Goal: Task Accomplishment & Management: Manage account settings

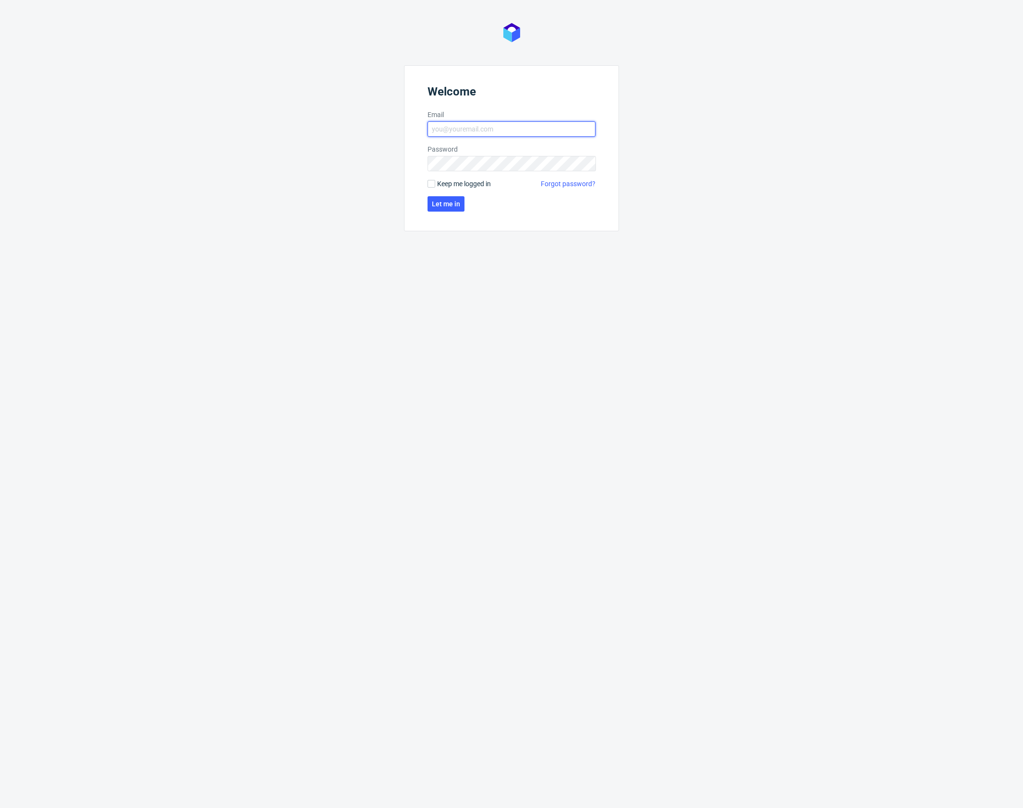
click at [479, 128] on input "Email" at bounding box center [511, 128] width 168 height 15
type input "karol.markowski@packhelp.com"
click at [454, 206] on span "Let me in" at bounding box center [446, 204] width 28 height 7
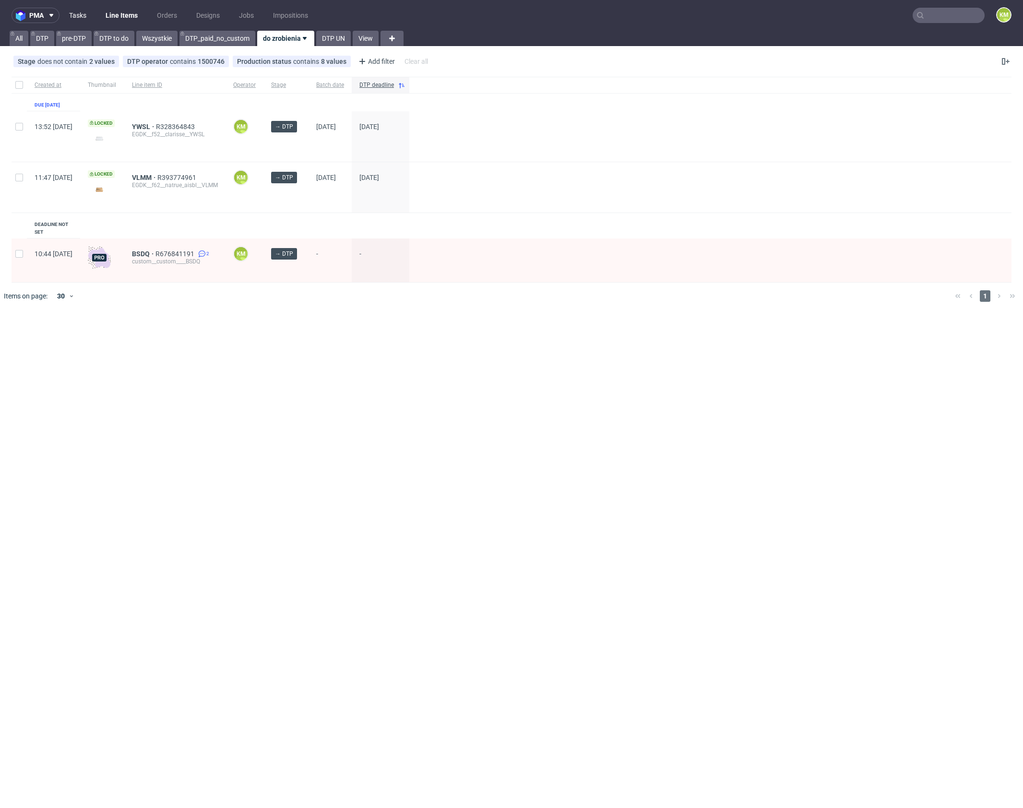
click at [83, 16] on link "Tasks" at bounding box center [77, 15] width 29 height 15
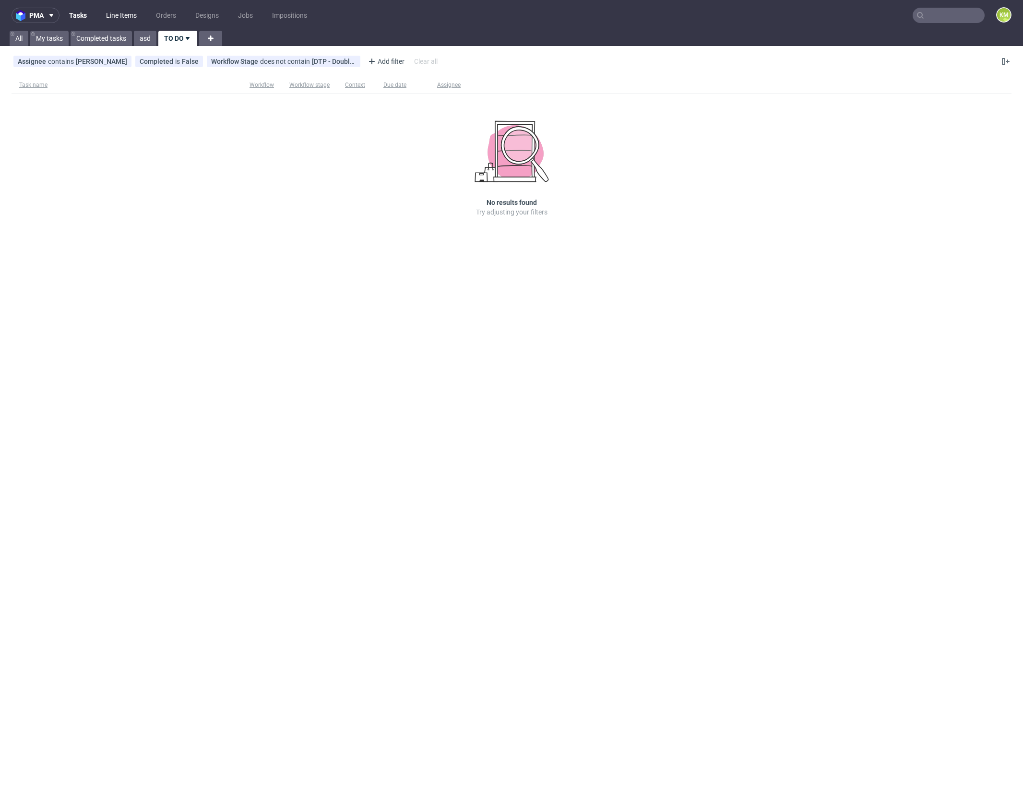
click at [125, 17] on link "Line Items" at bounding box center [121, 15] width 42 height 15
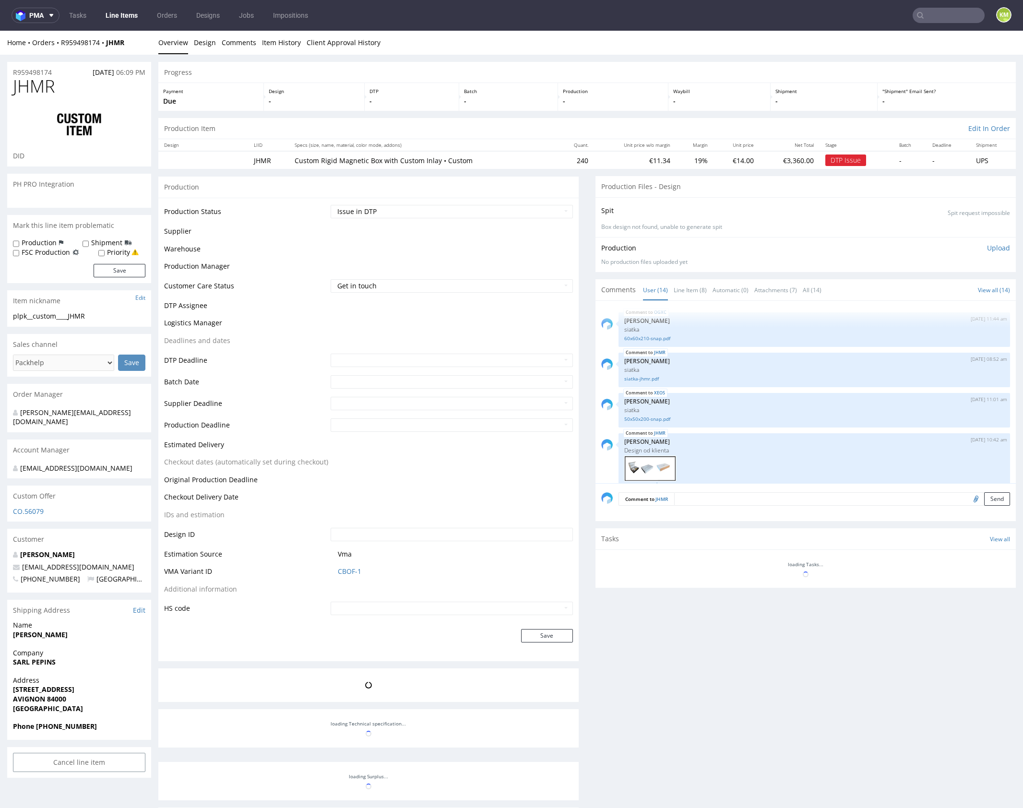
scroll to position [434, 0]
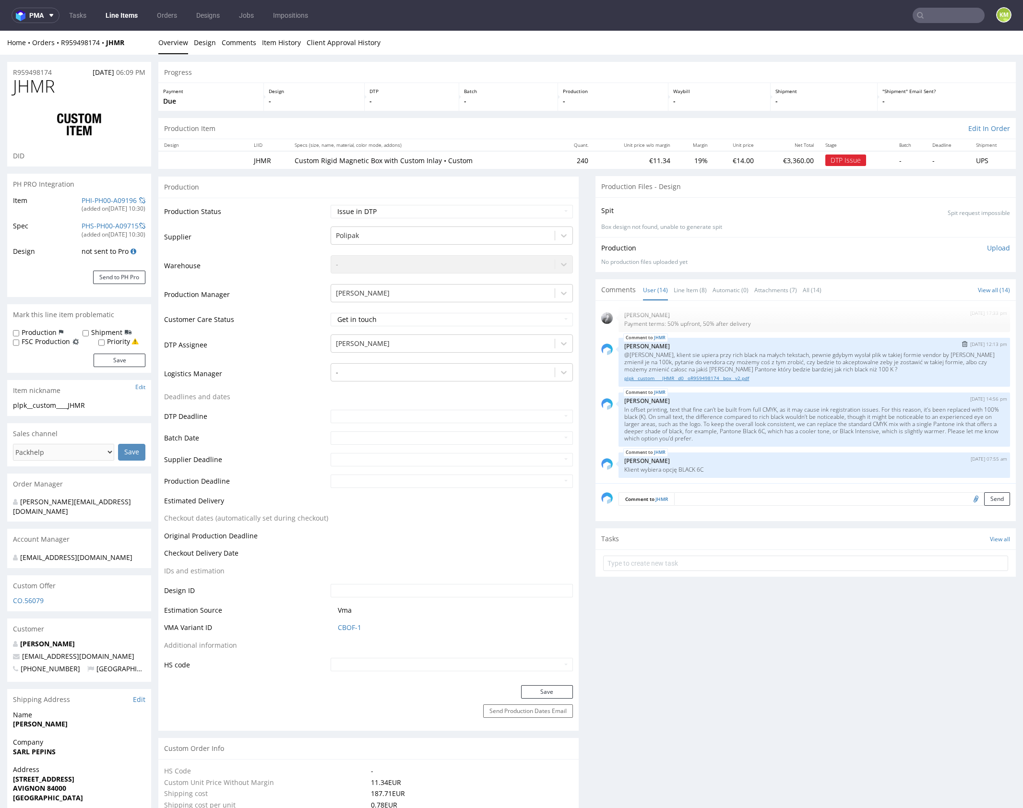
click at [736, 377] on link "plpk__custom____JHMR__d0__oR959498174__box__v2.pdf" at bounding box center [814, 378] width 380 height 7
click at [276, 47] on link "Item History" at bounding box center [281, 43] width 39 height 24
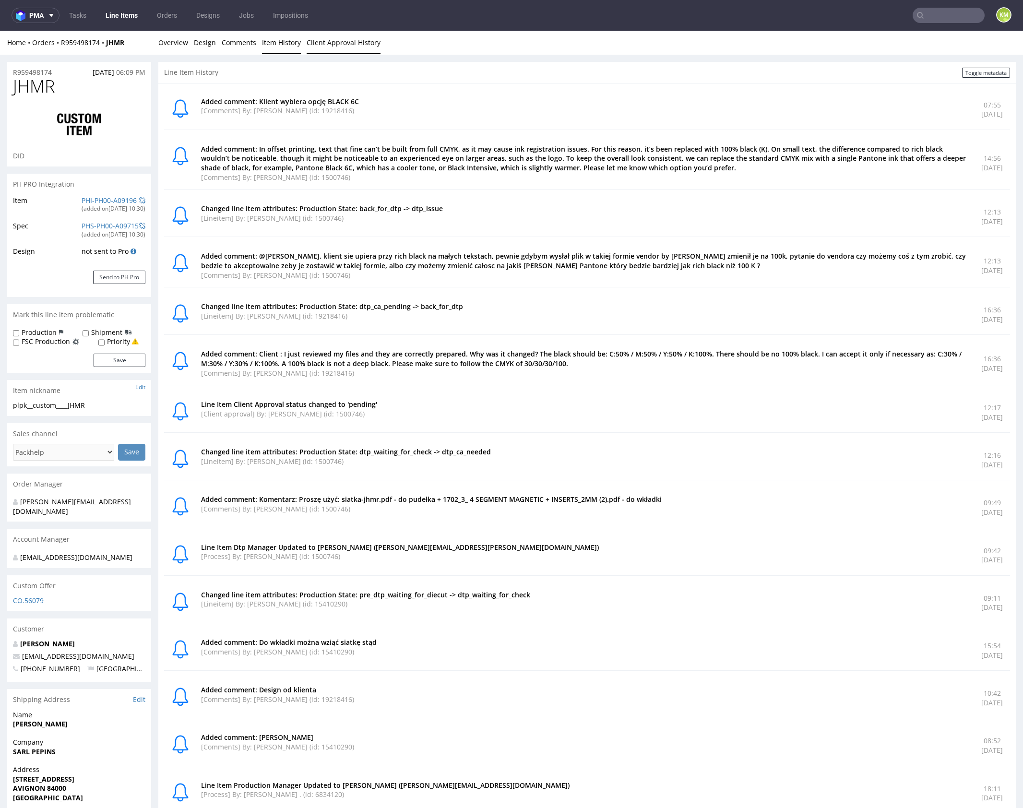
click at [323, 47] on link "Client Approval History" at bounding box center [344, 43] width 74 height 24
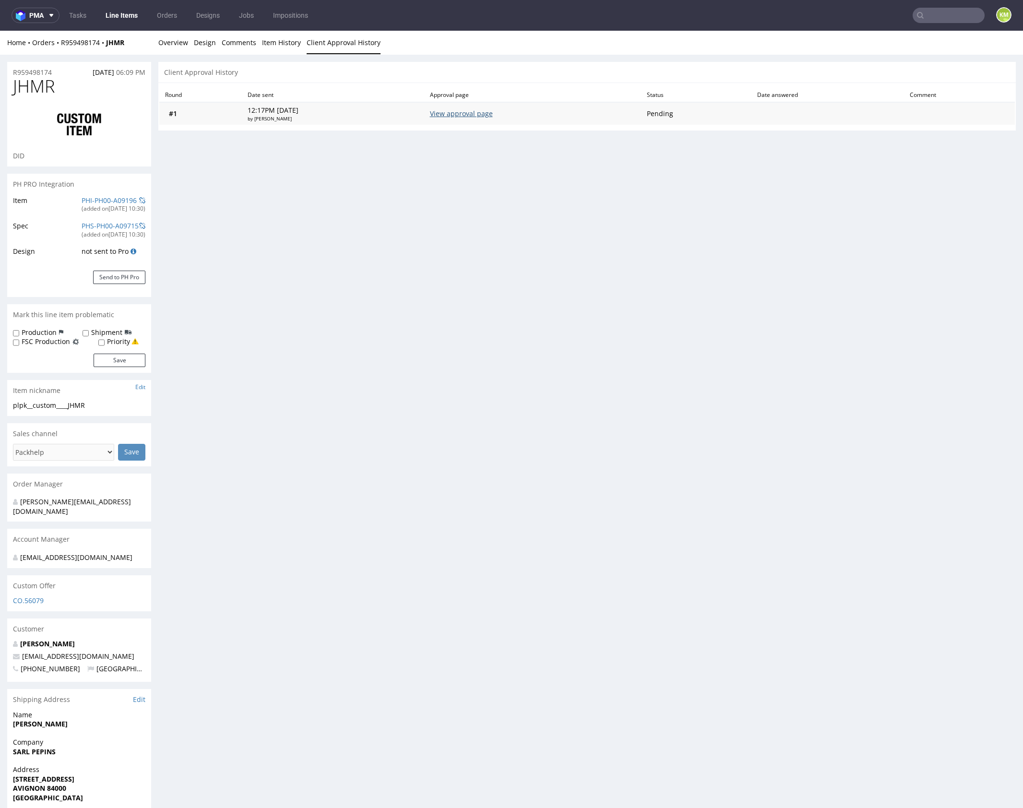
click at [471, 113] on link "View approval page" at bounding box center [461, 113] width 63 height 9
click at [169, 39] on link "Overview" at bounding box center [173, 43] width 30 height 24
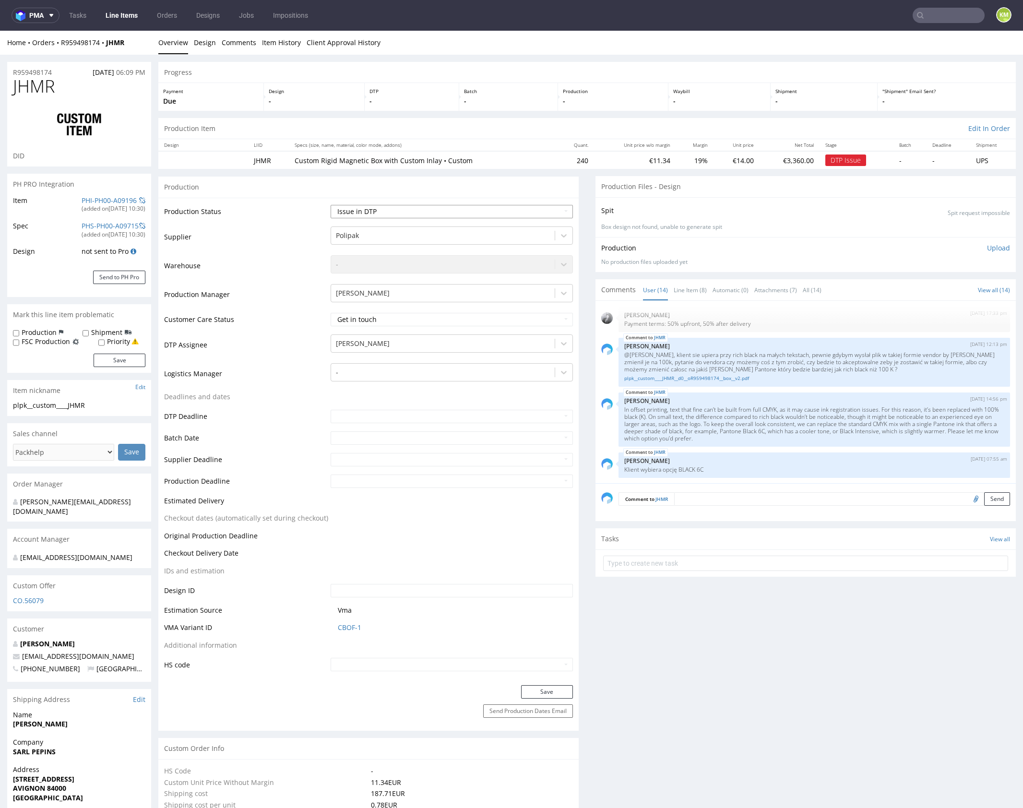
click at [527, 207] on select "Waiting for Artwork Waiting for Diecut Waiting for Mockup Waiting for DTP Waiti…" at bounding box center [452, 211] width 242 height 13
select select "dtp_ca_needed"
click at [331, 205] on select "Waiting for Artwork Waiting for Diecut Waiting for Mockup Waiting for DTP Waiti…" at bounding box center [452, 211] width 242 height 13
click at [553, 685] on button "Save" at bounding box center [547, 691] width 52 height 13
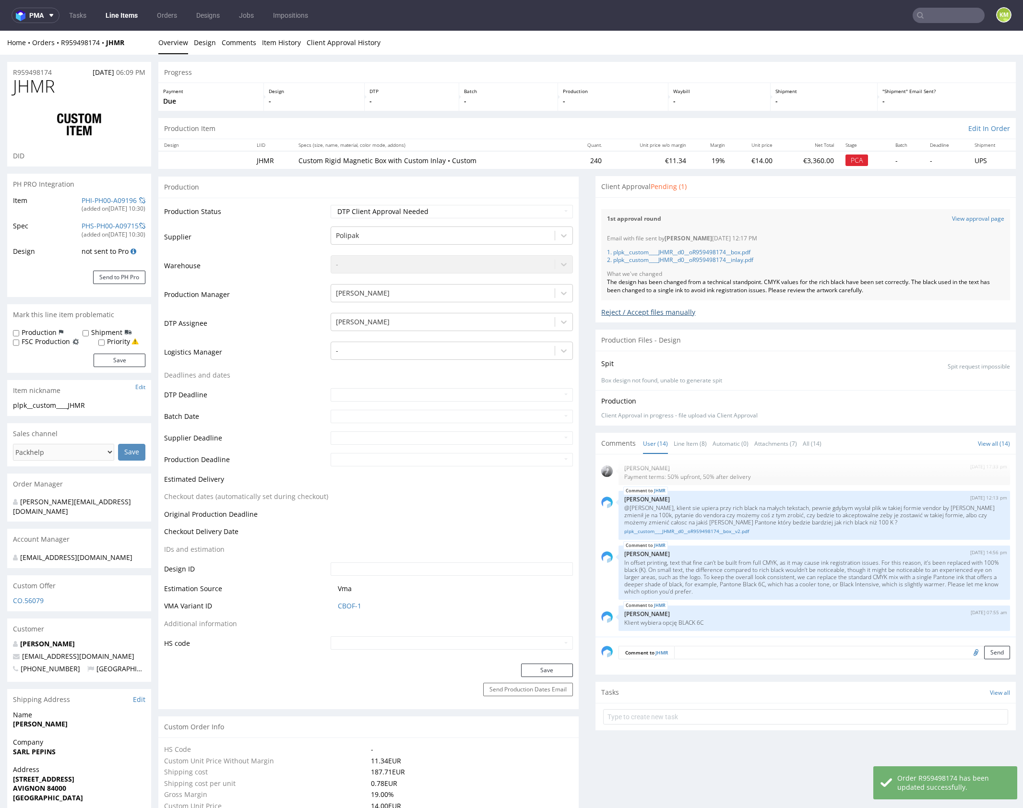
click at [606, 312] on div "Reject / Accept files manually" at bounding box center [805, 308] width 409 height 17
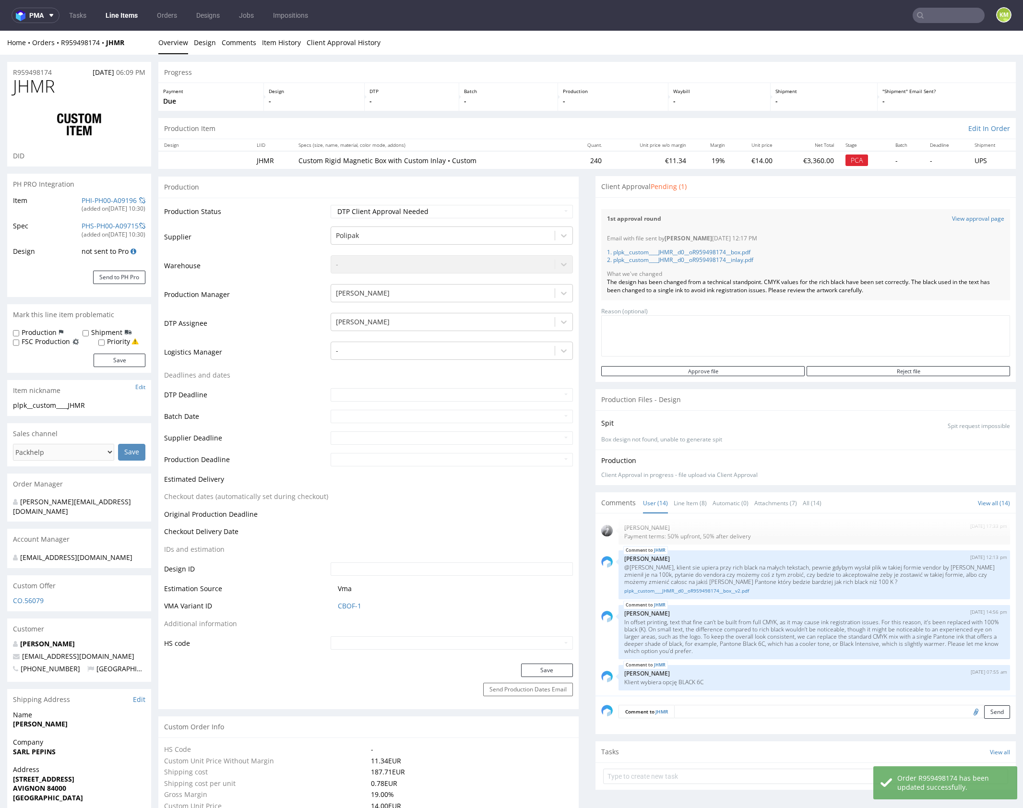
click at [651, 330] on textarea at bounding box center [805, 335] width 409 height 41
type textarea "z"
type textarea "zmiana na black 6 c"
click at [833, 369] on input "Reject file" at bounding box center [907, 371] width 203 height 10
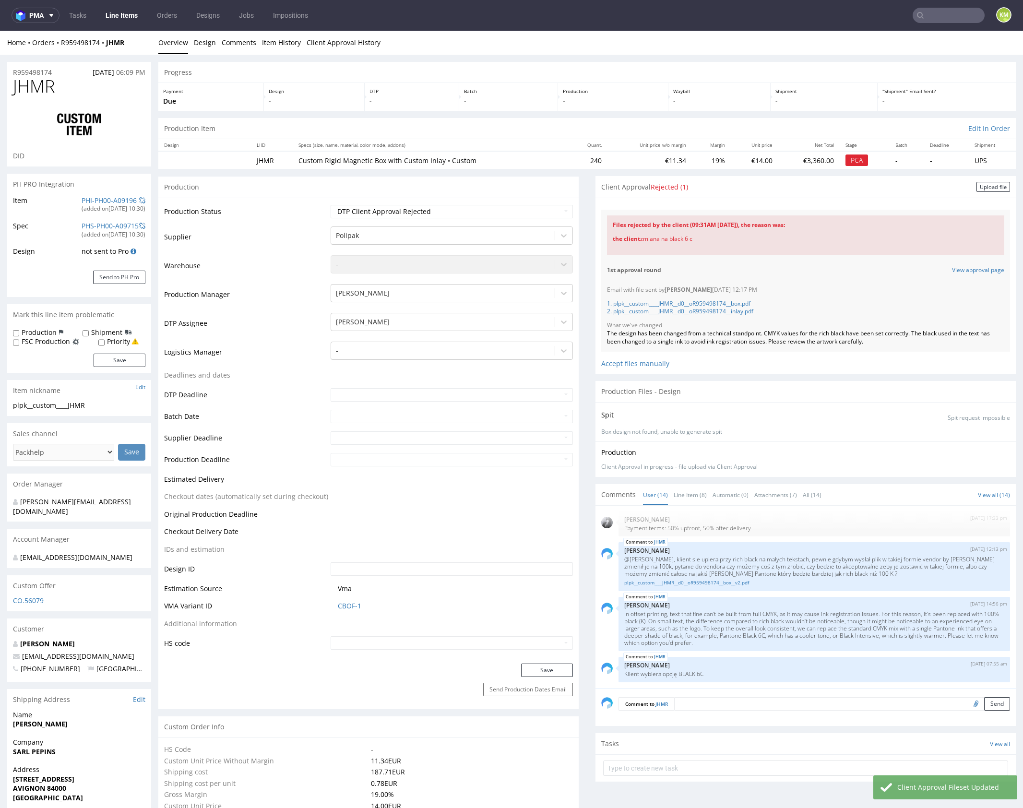
drag, startPoint x: 985, startPoint y: 186, endPoint x: 747, endPoint y: 223, distance: 241.3
click at [984, 186] on div "Upload file" at bounding box center [993, 187] width 34 height 10
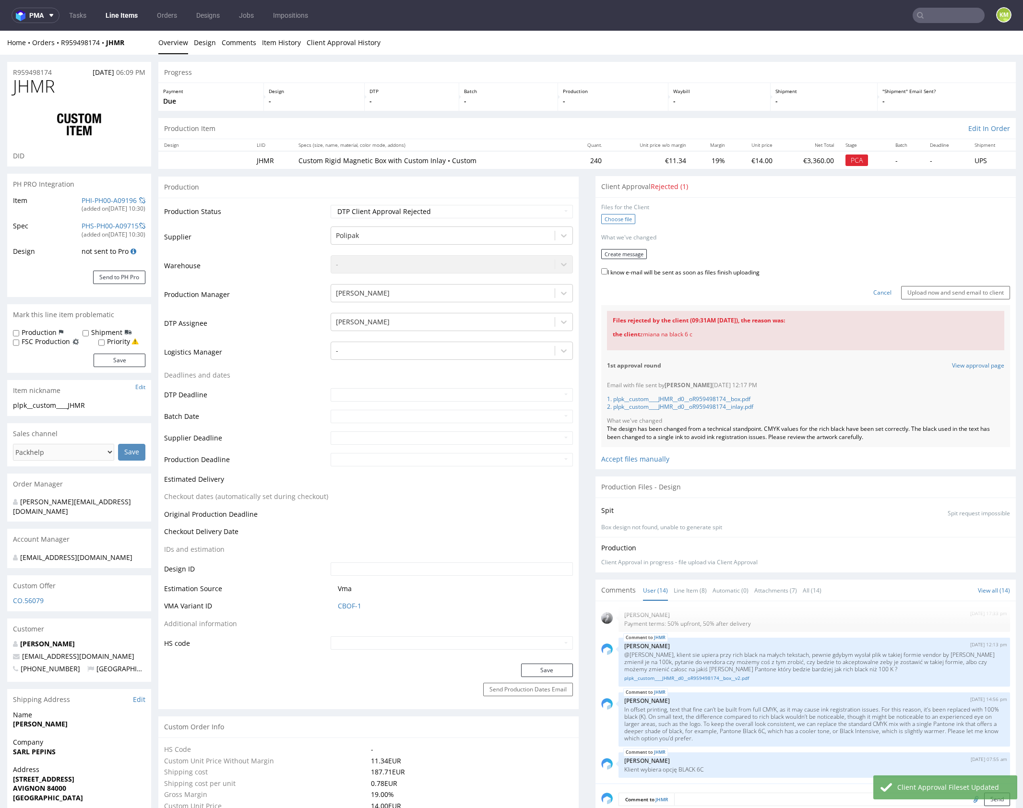
click at [627, 221] on label "Choose file" at bounding box center [618, 219] width 34 height 10
click at [0, 31] on input "Choose file" at bounding box center [0, 31] width 0 height 0
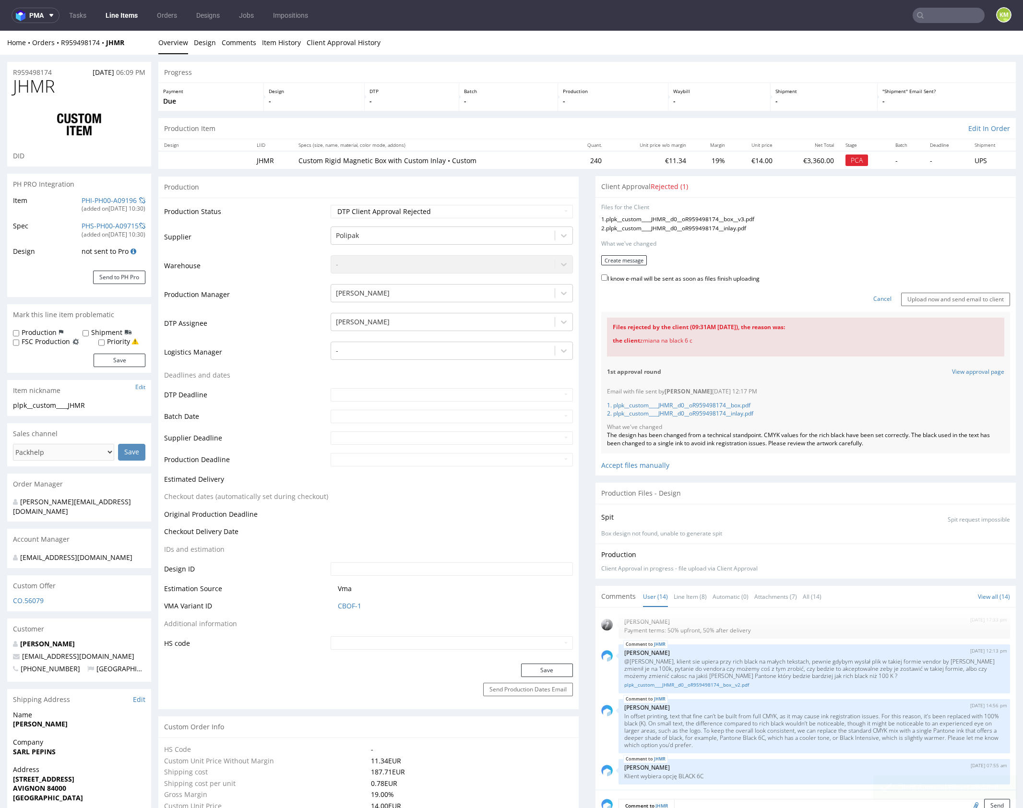
click at [620, 265] on form "Files for the Client 1 . plpk__custom____JHMR__d0__oR959498174__box__v3.pdf 2 .…" at bounding box center [805, 254] width 409 height 103
click at [620, 263] on button "Create message" at bounding box center [624, 260] width 46 height 10
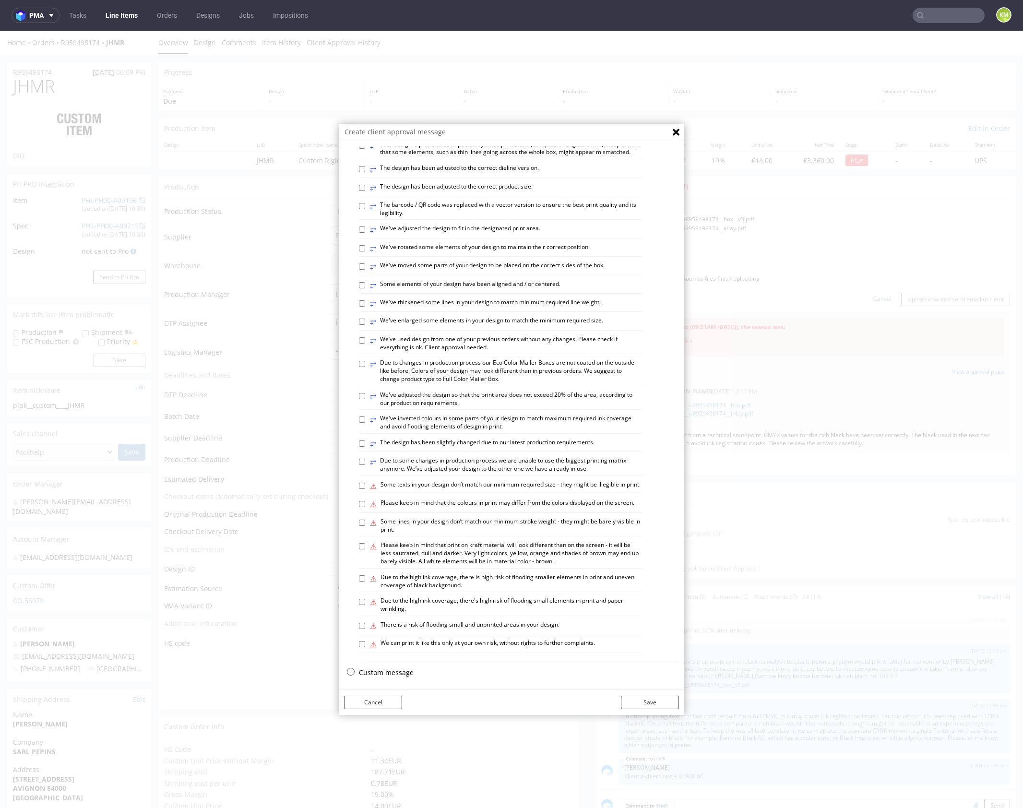
scroll to position [266, 0]
drag, startPoint x: 392, startPoint y: 670, endPoint x: 391, endPoint y: 664, distance: 5.8
click at [392, 670] on p "Custom message" at bounding box center [519, 670] width 320 height 10
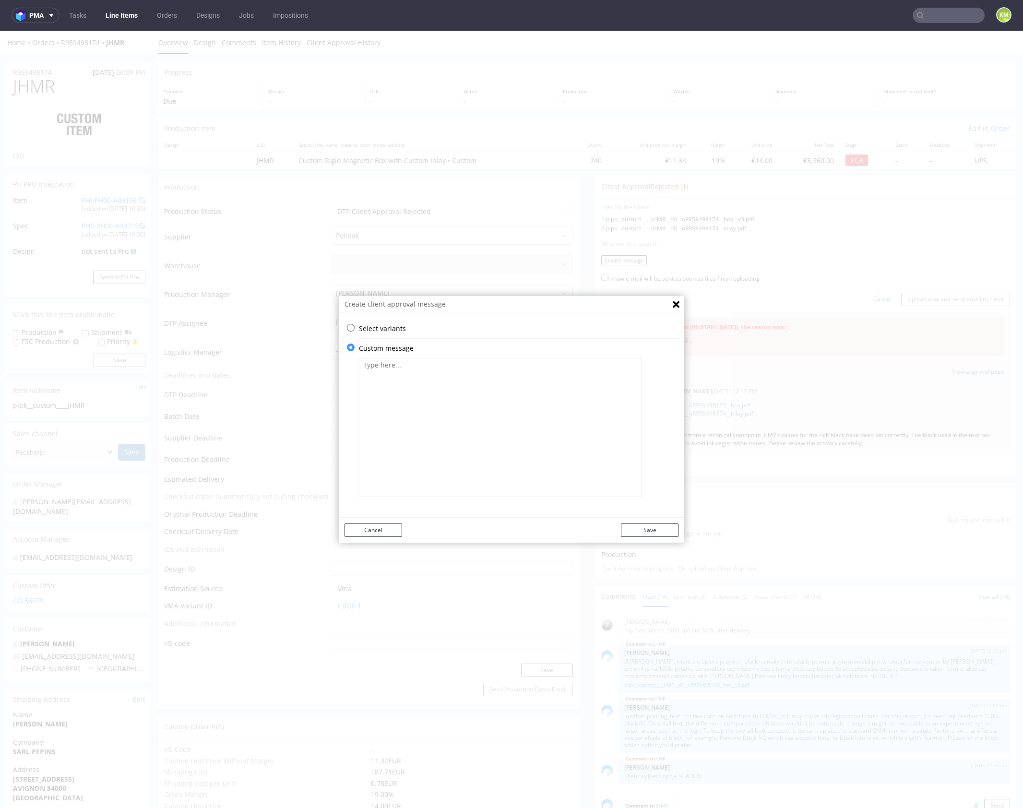
scroll to position [0, 0]
click at [428, 428] on textarea at bounding box center [500, 427] width 283 height 139
paste textarea "All black elements have been replaced with Pantone Black 6 C"
type textarea "All black elements have been replaced with Pantone Black 6 C"
drag, startPoint x: 649, startPoint y: 530, endPoint x: 654, endPoint y: 523, distance: 8.9
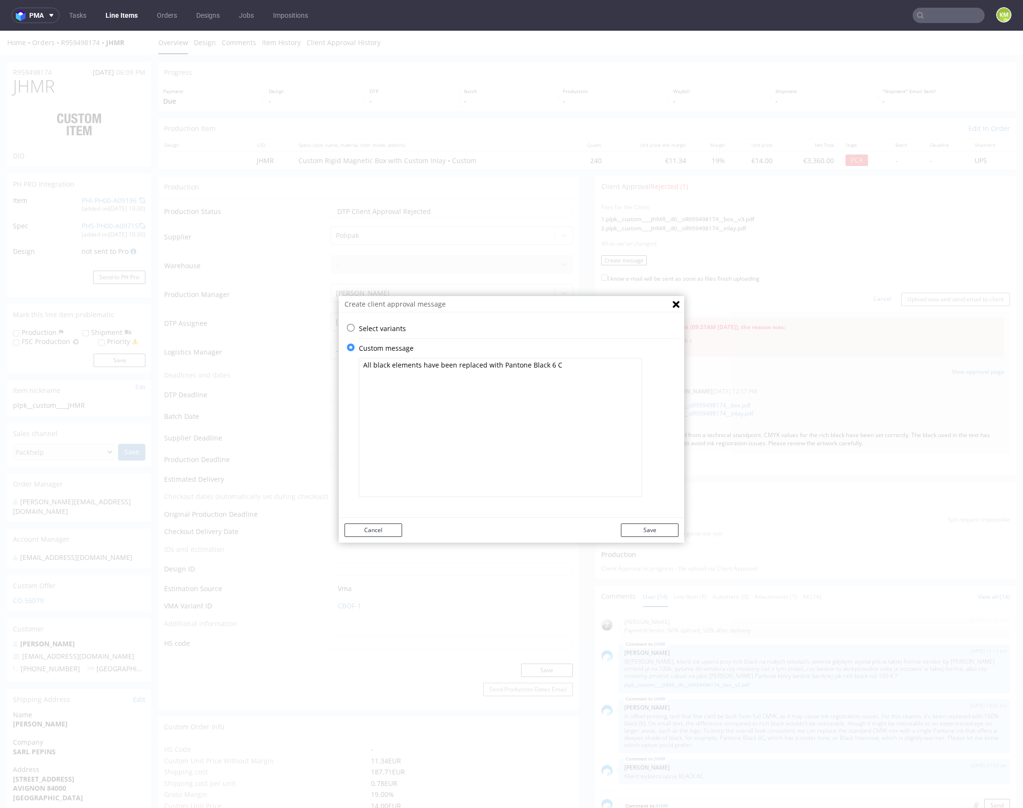
click at [650, 530] on button "Save" at bounding box center [650, 529] width 58 height 13
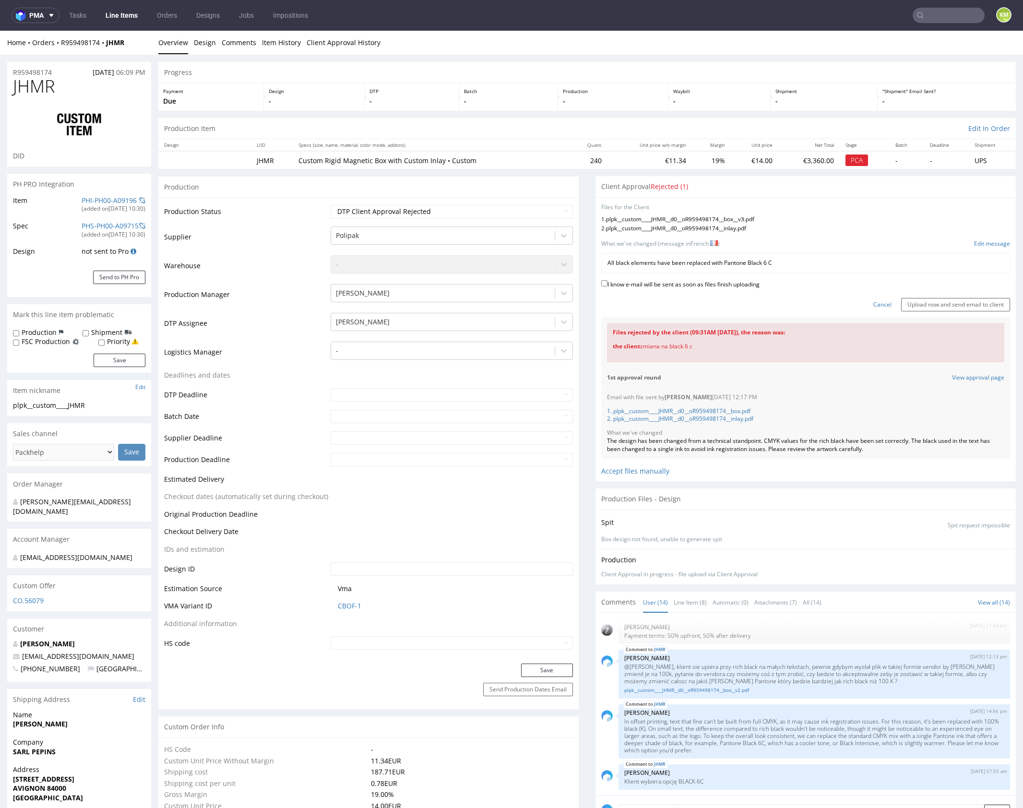
click at [700, 285] on label "I know e-mail will be sent as soon as files finish uploading" at bounding box center [680, 283] width 158 height 11
click at [607, 285] on input "I know e-mail will be sent as soon as files finish uploading" at bounding box center [604, 283] width 6 height 6
checkbox input "true"
click at [934, 303] on input "Upload now and send email to client" at bounding box center [955, 304] width 109 height 13
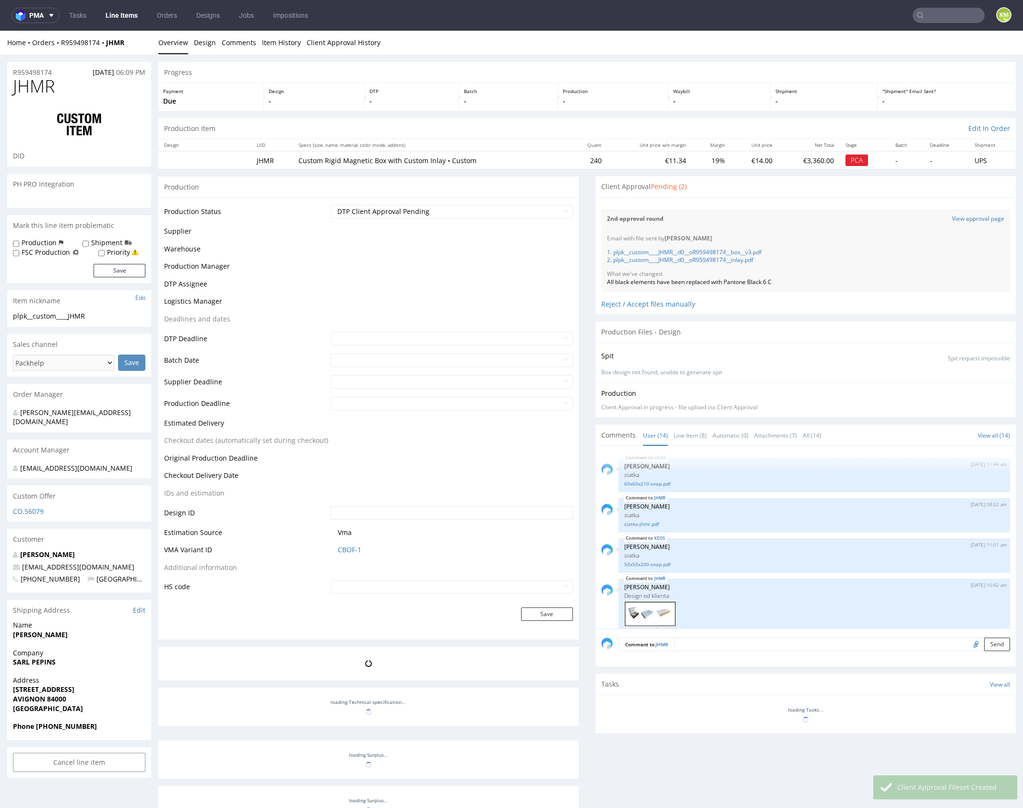
scroll to position [434, 0]
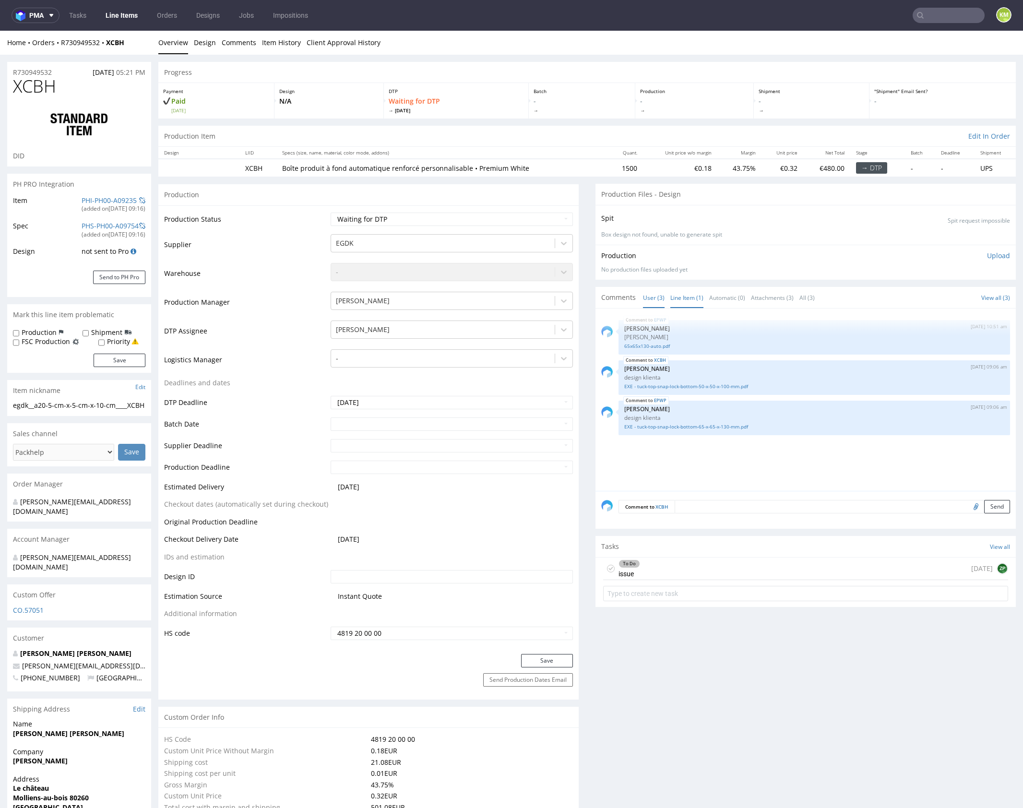
click at [685, 302] on link "Line Item (1)" at bounding box center [686, 297] width 33 height 21
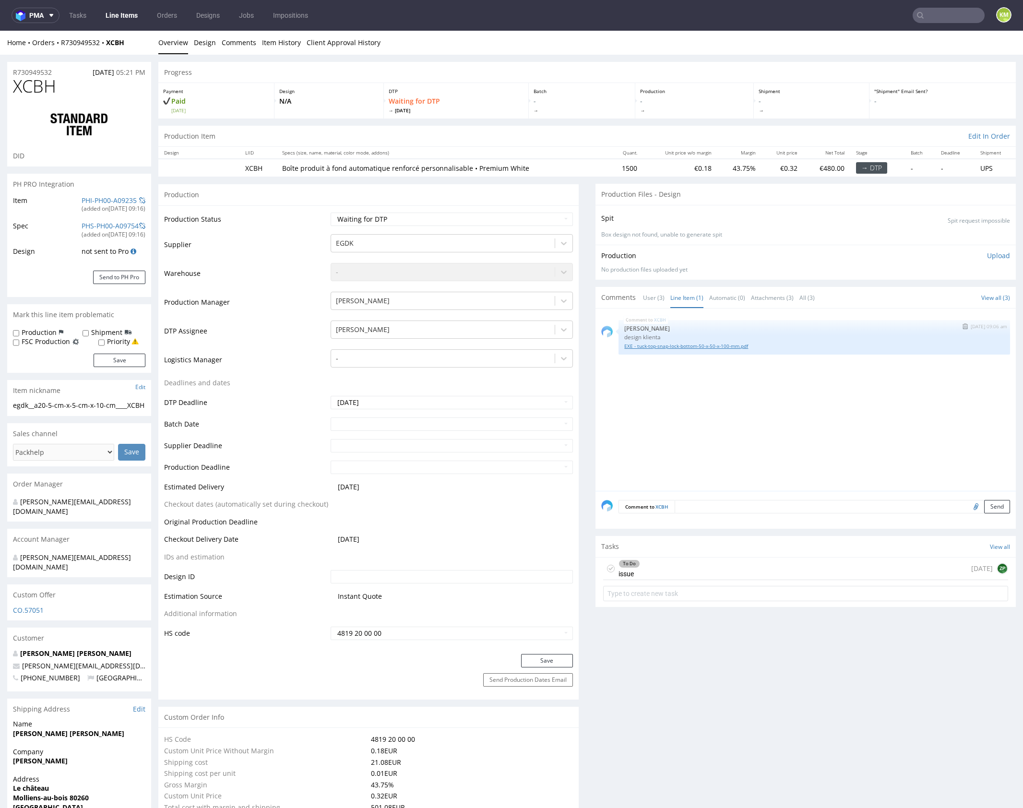
click at [702, 345] on link "EXE - tuck-top-snap-lock-bottom-50-x-50-x-100-mm.pdf" at bounding box center [814, 346] width 380 height 7
click at [285, 46] on link "Item History" at bounding box center [281, 43] width 39 height 24
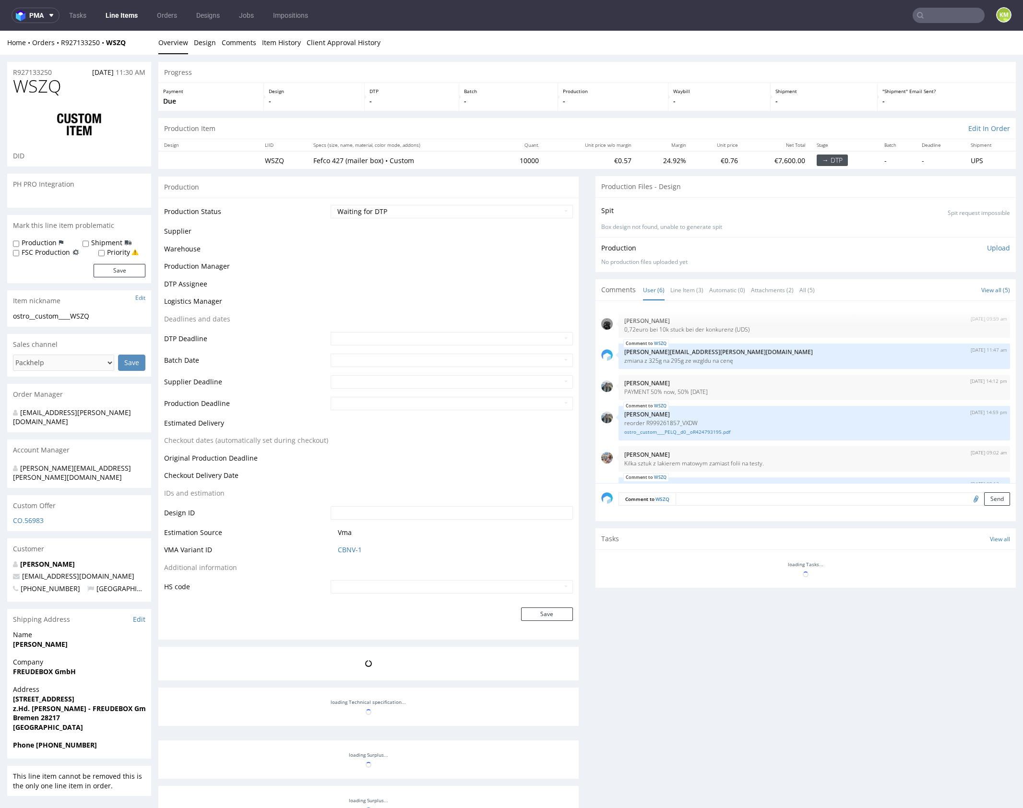
scroll to position [42, 0]
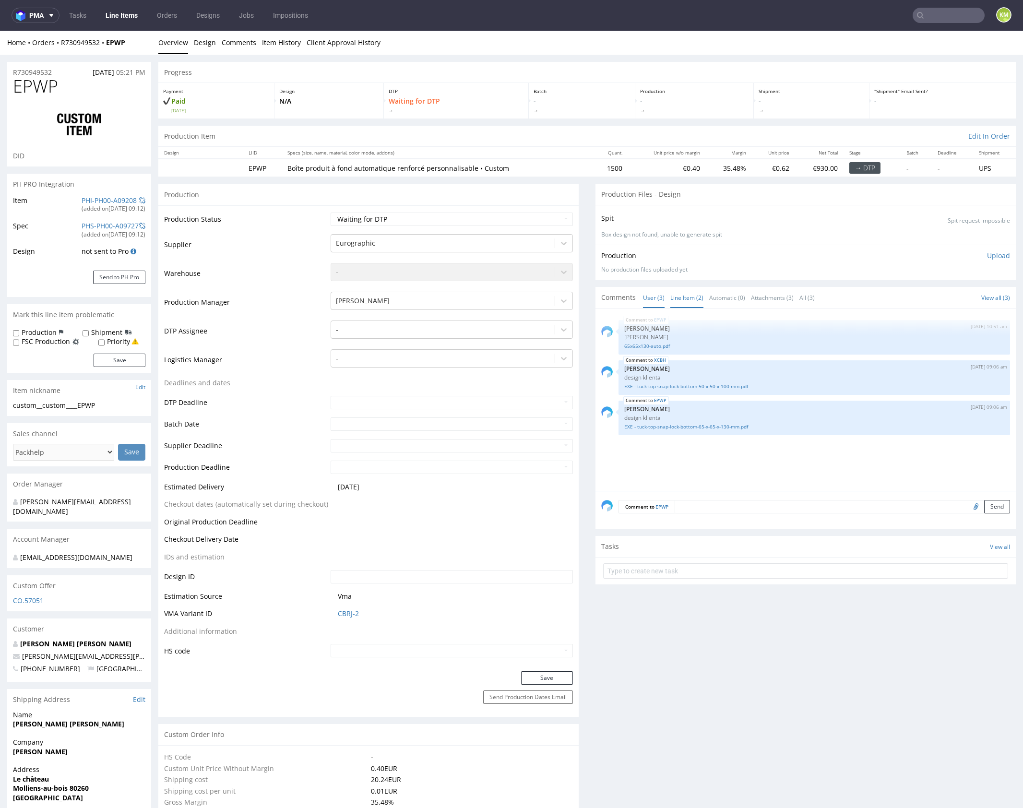
click at [691, 300] on link "Line Item (2)" at bounding box center [686, 297] width 33 height 21
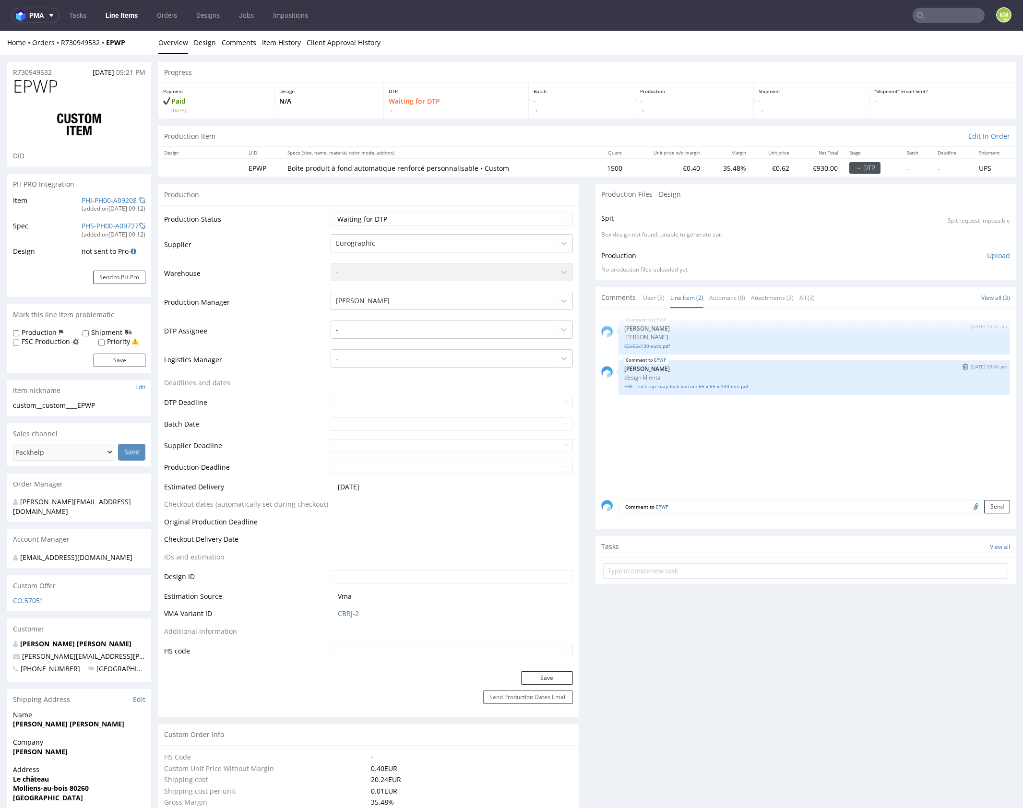
click at [707, 391] on div "EPWP 9th Oct 25 | 09:06 am Zuzanna Pawlicka-Sabak design klienta EXE - tuck-top…" at bounding box center [813, 377] width 391 height 35
click at [705, 388] on div "EPWP 9th Oct 25 | 09:06 am Zuzanna Pawlicka-Sabak design klienta EXE - tuck-top…" at bounding box center [813, 377] width 391 height 35
click at [705, 387] on link "EXE - tuck-top-snap-lock-bottom-65-x-65-x-130-mm.pdf" at bounding box center [814, 386] width 380 height 7
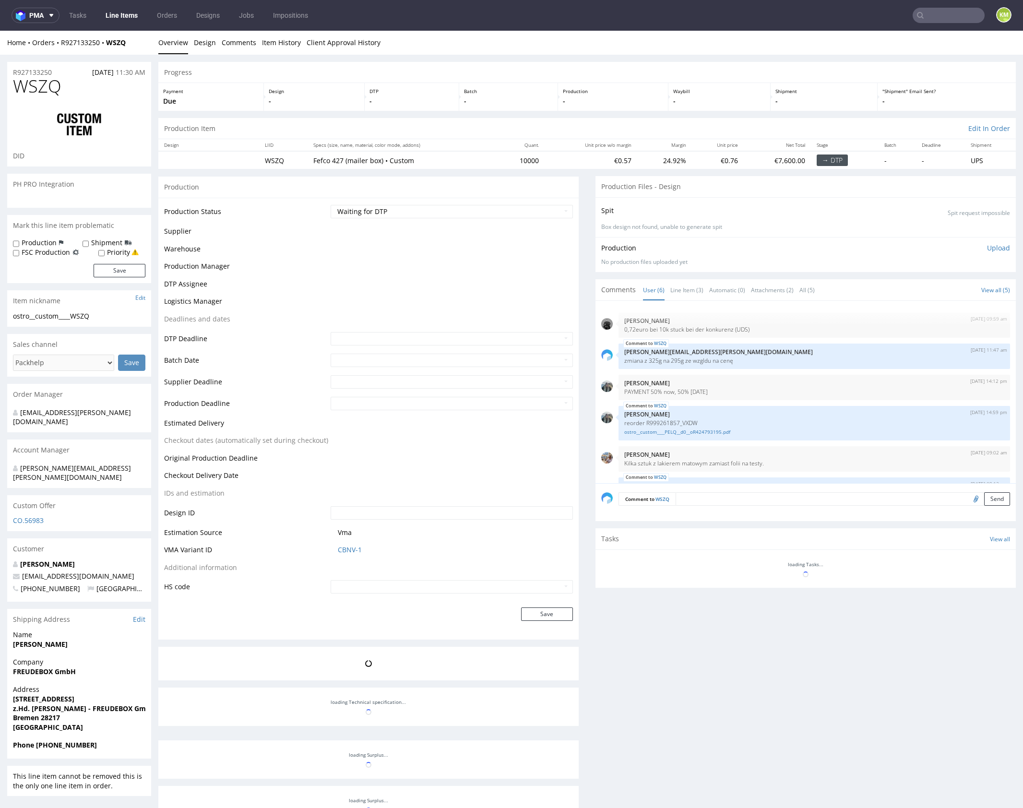
scroll to position [42, 0]
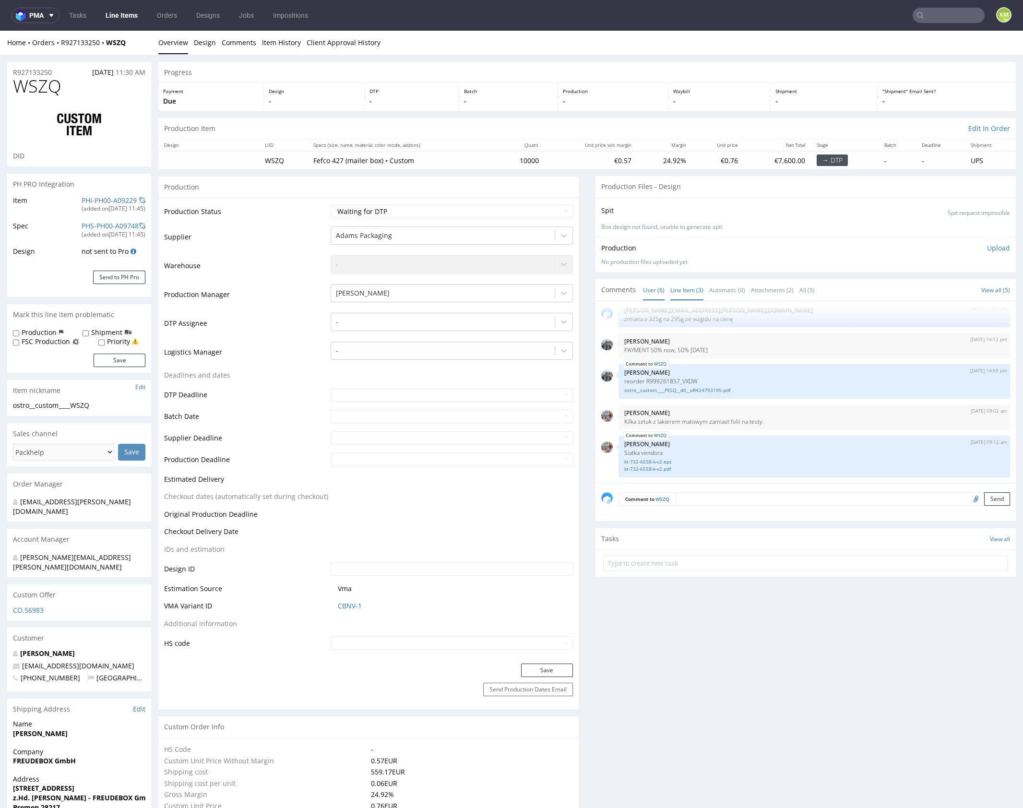
click at [685, 290] on link "Line Item (3)" at bounding box center [686, 290] width 33 height 21
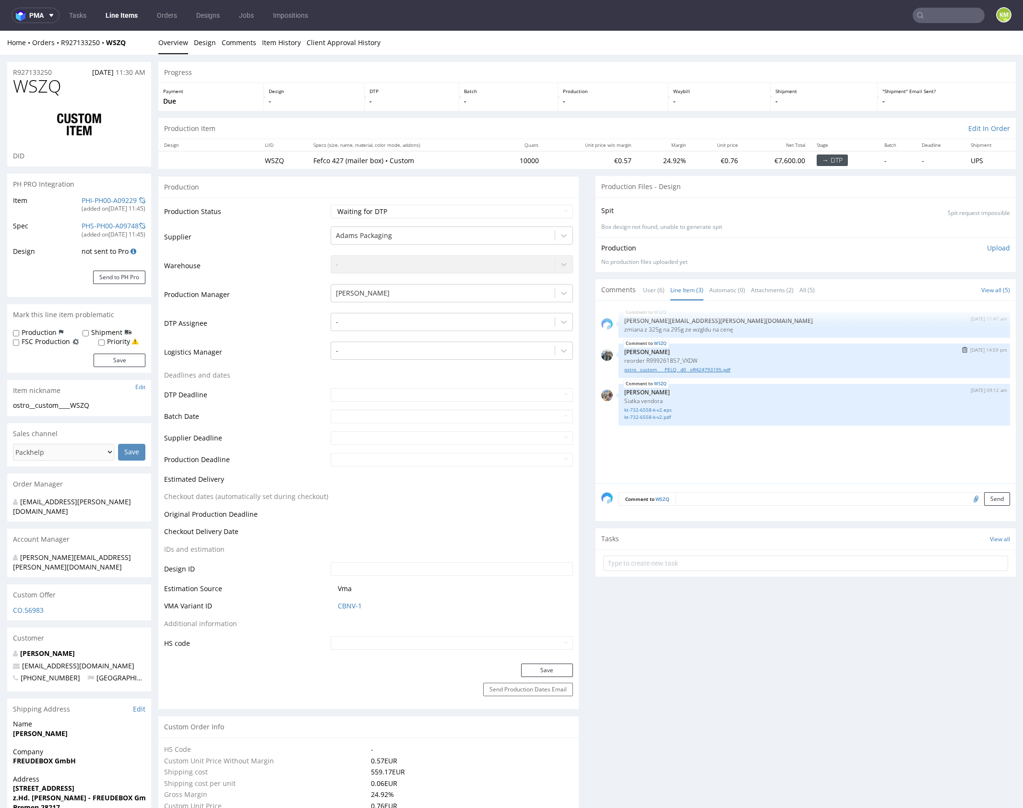
click at [702, 370] on link "ostro__custom____PELQ__d0__oR424793195.pdf" at bounding box center [814, 369] width 380 height 7
click at [412, 323] on div at bounding box center [443, 322] width 214 height 12
type input "mark"
click at [409, 339] on div "Karol Markowski" at bounding box center [452, 340] width 242 height 17
click at [550, 668] on button "Save" at bounding box center [547, 670] width 52 height 13
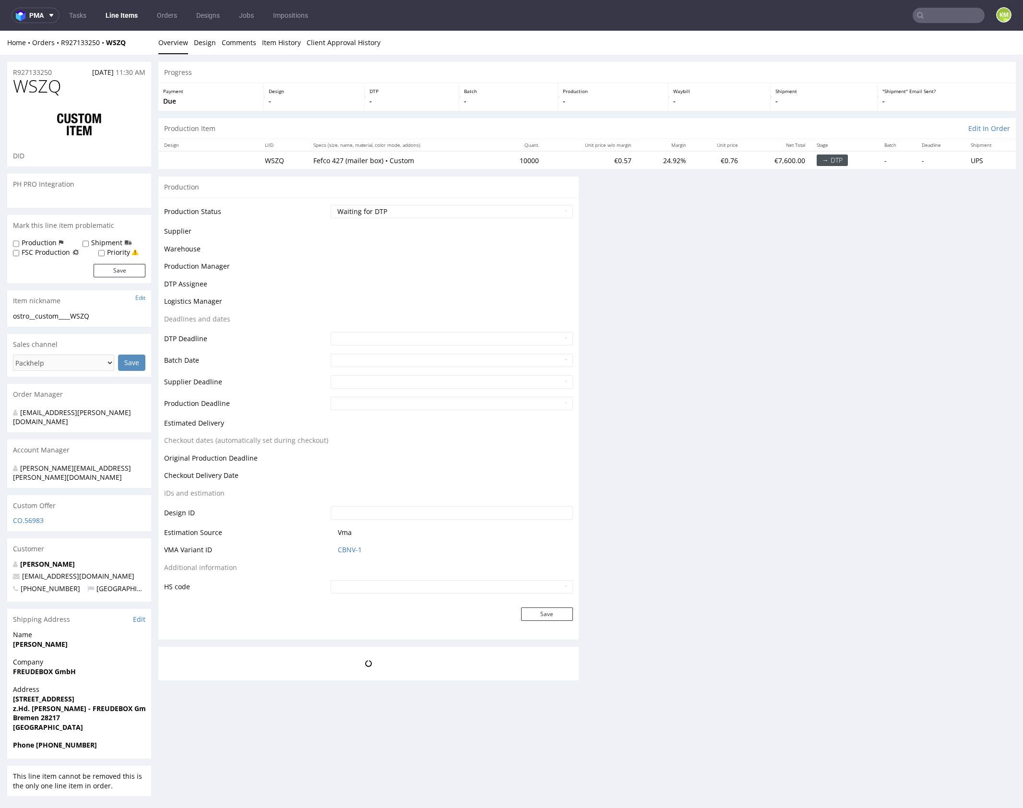
scroll to position [0, 0]
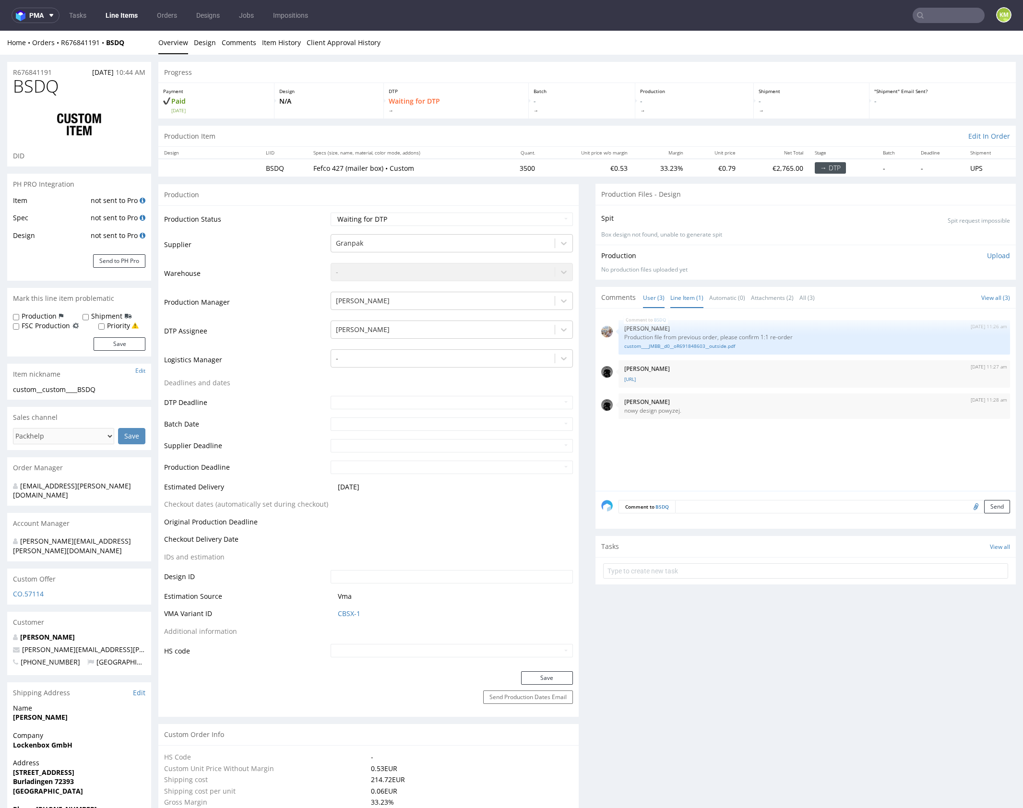
click at [676, 302] on link "Line Item (1)" at bounding box center [686, 297] width 33 height 21
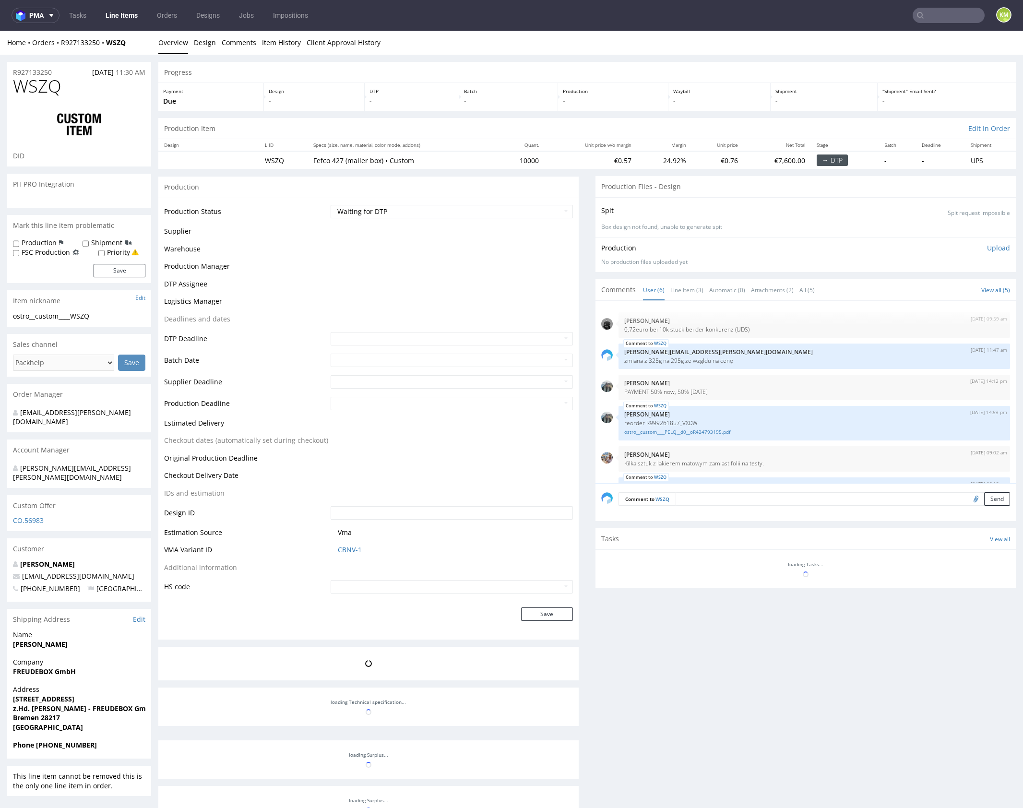
scroll to position [42, 0]
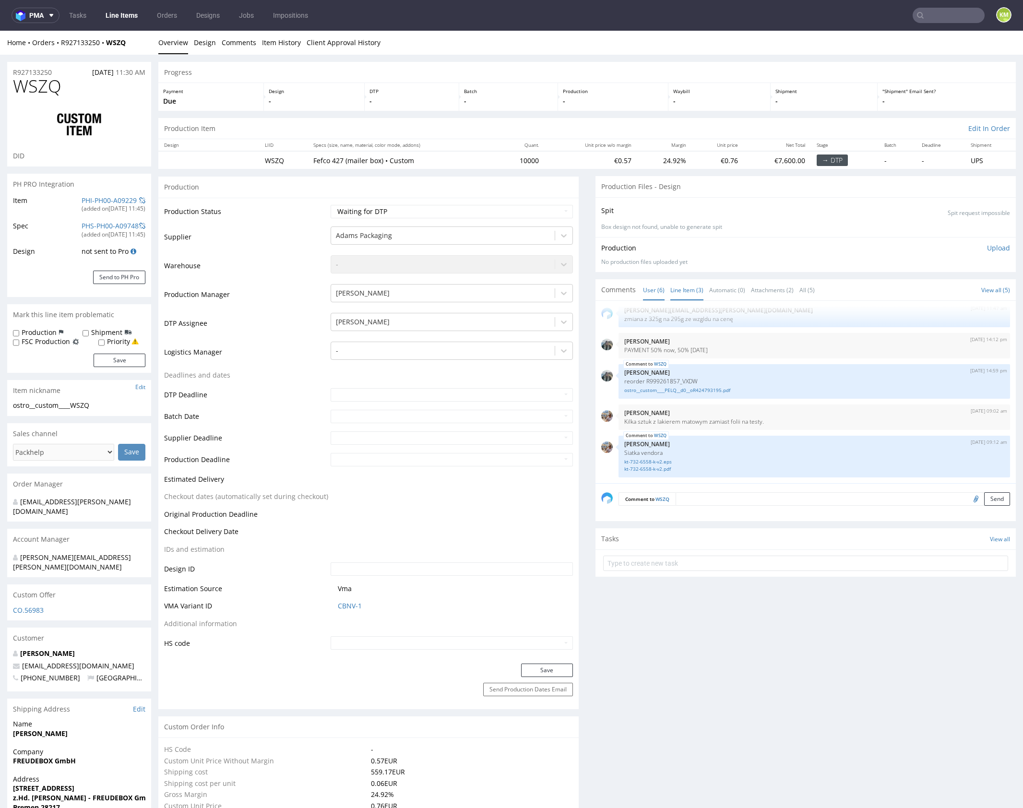
click at [673, 287] on link "Line Item (3)" at bounding box center [686, 290] width 33 height 21
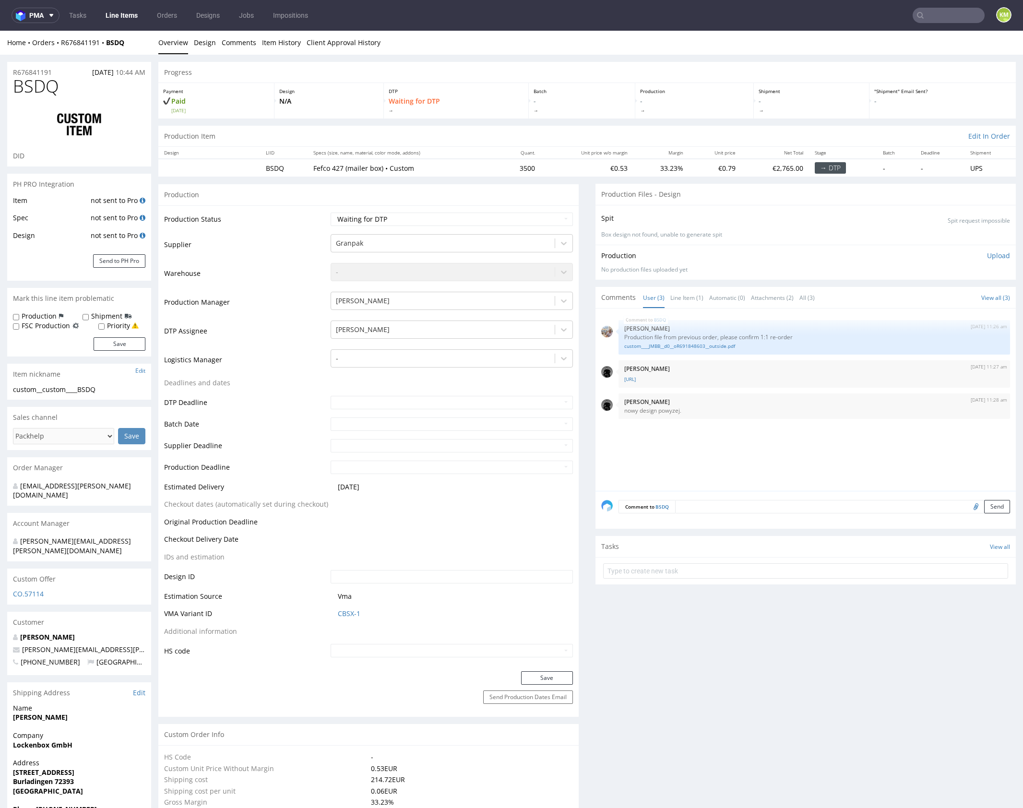
click at [700, 462] on div "BSDQ 8th Oct 25 | 11:26 am Michał Palasek Production file from previous order, …" at bounding box center [808, 402] width 415 height 177
click at [685, 296] on link "Line Item (1)" at bounding box center [686, 297] width 33 height 21
click at [710, 344] on link "custom____JMBB__d0__oR691848603__outside.pdf" at bounding box center [814, 346] width 380 height 7
click at [650, 303] on link "User (3)" at bounding box center [654, 297] width 22 height 21
click at [681, 378] on link "[URL]" at bounding box center [814, 379] width 380 height 7
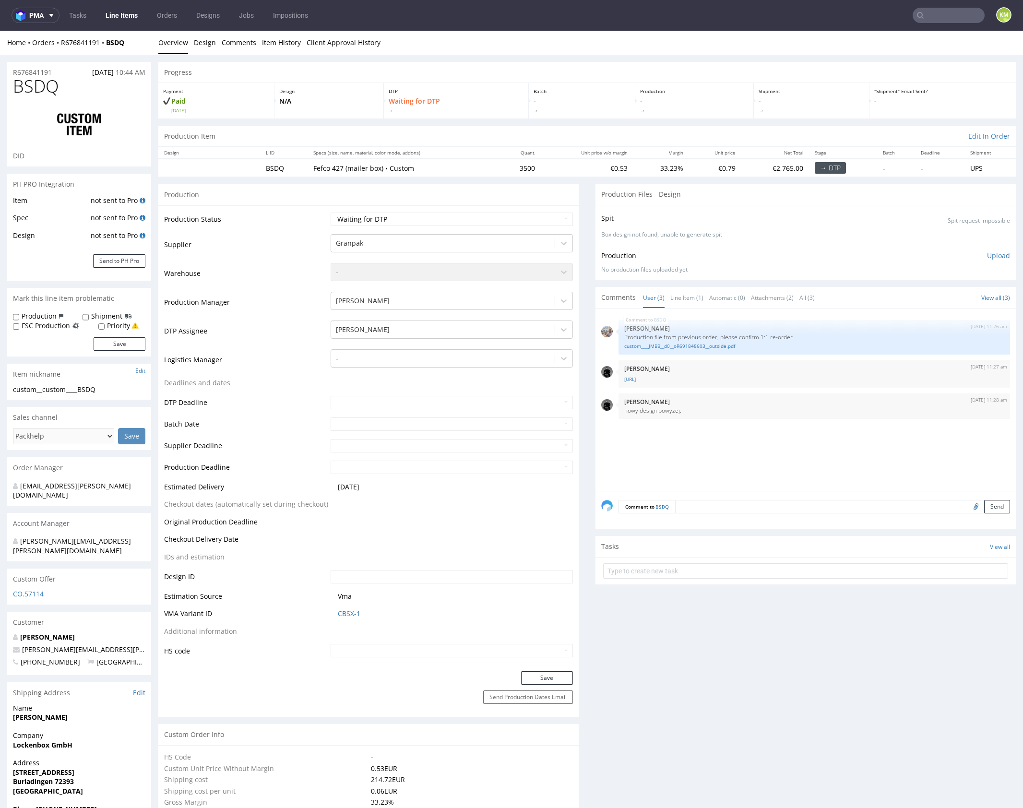
drag, startPoint x: 113, startPoint y: 14, endPoint x: 261, endPoint y: 1, distance: 148.3
click at [686, 459] on div "BSDQ 8th Oct 25 | 11:26 am Michał Palasek Production file from previous order, …" at bounding box center [808, 402] width 415 height 177
copy link "R676841191"
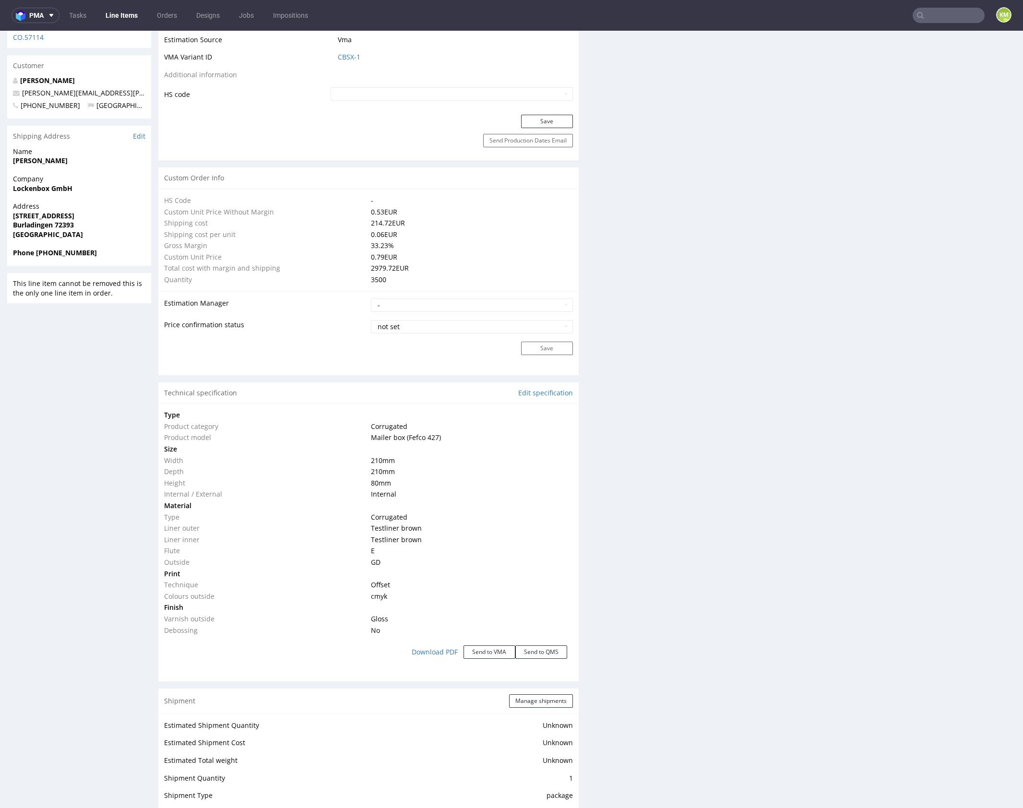
scroll to position [47, 0]
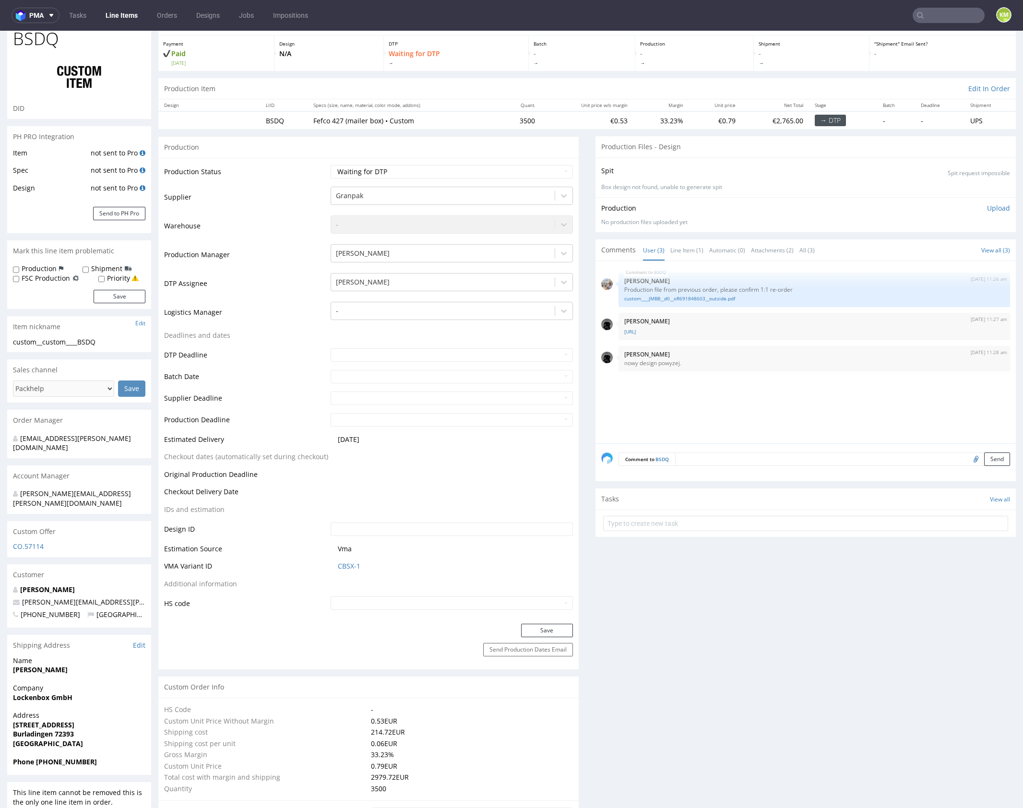
click at [968, 458] on input "file" at bounding box center [974, 458] width 13 height 12
type input "C:\fakepath\dieline__R676841191.ai"
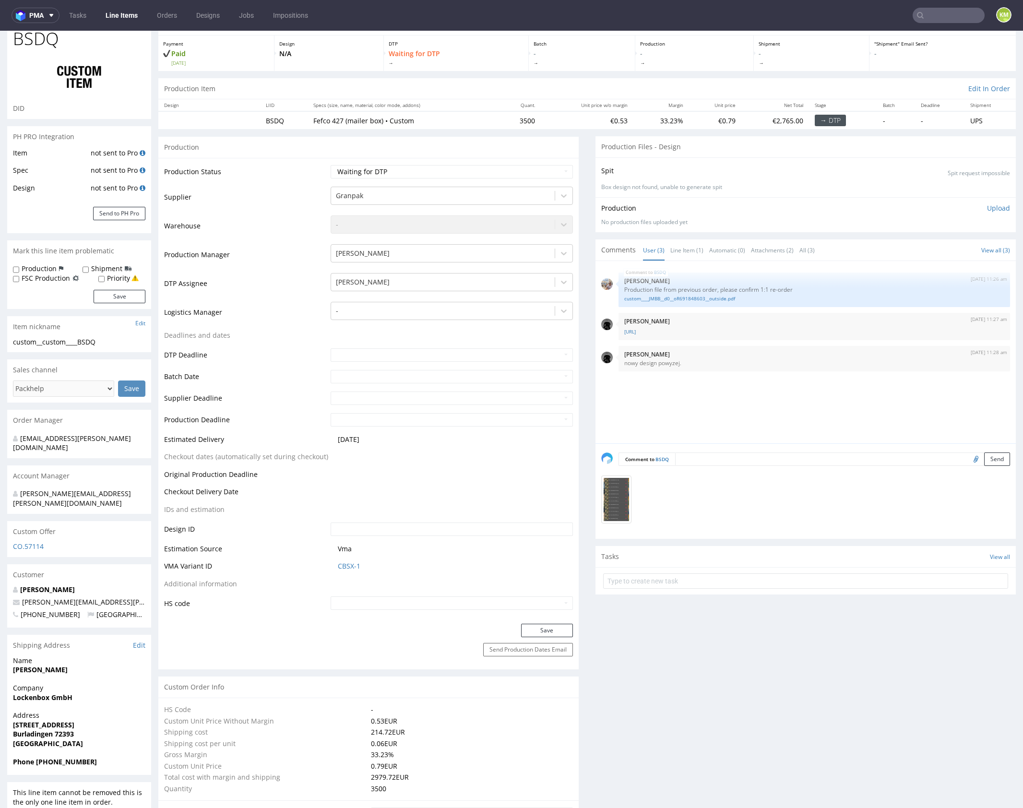
click at [737, 459] on textarea at bounding box center [842, 458] width 335 height 13
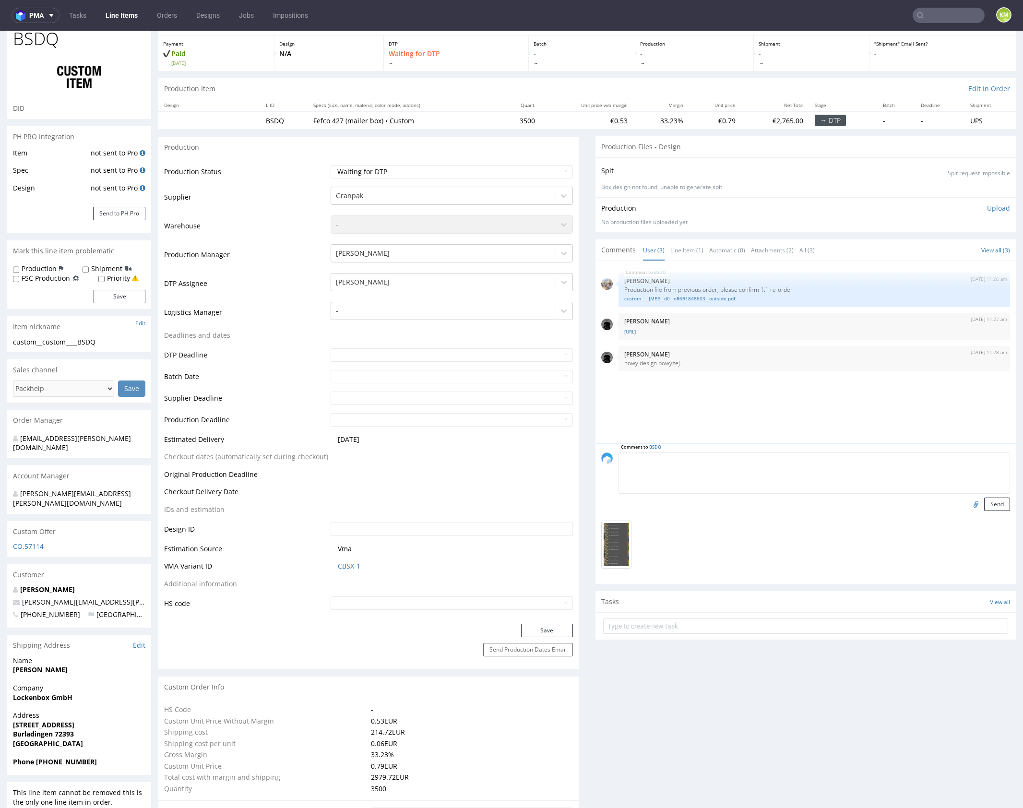
paste textarea "The file is missing some linked elements, please make sure they’re embedded. Th…"
type textarea "The file is missing some linked elements, please make sure they’re embedded. Th…"
click at [990, 504] on button "Send" at bounding box center [997, 504] width 26 height 13
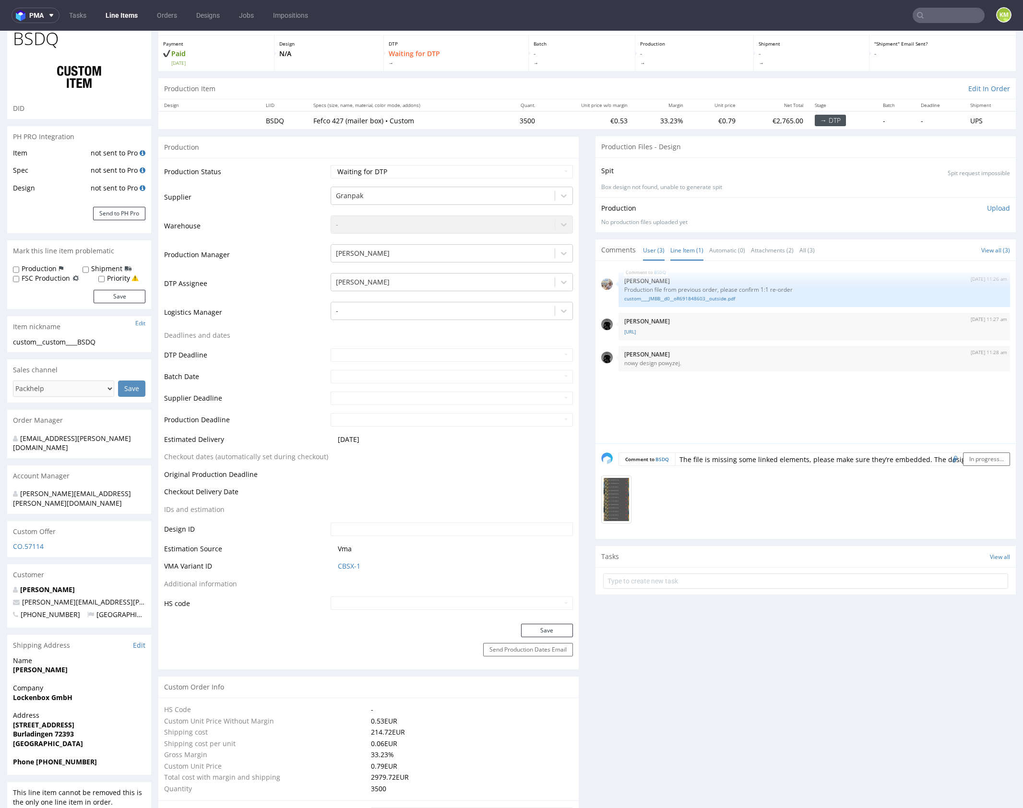
click at [681, 251] on link "Line Item (1)" at bounding box center [686, 250] width 33 height 21
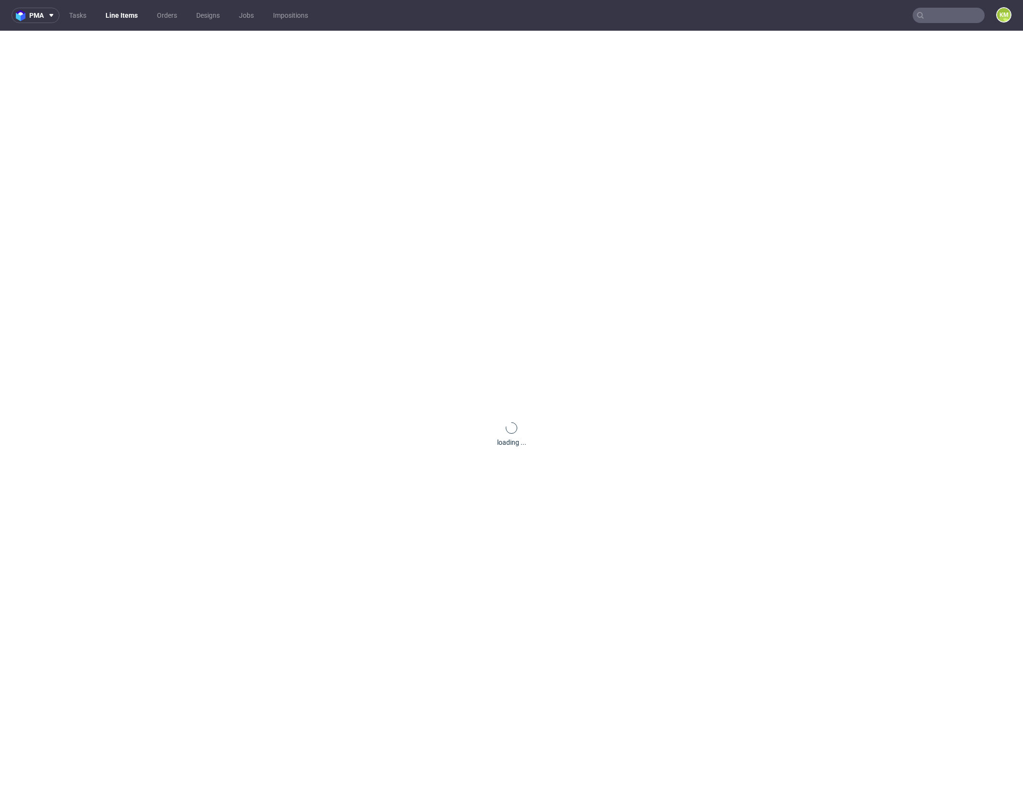
scroll to position [0, 0]
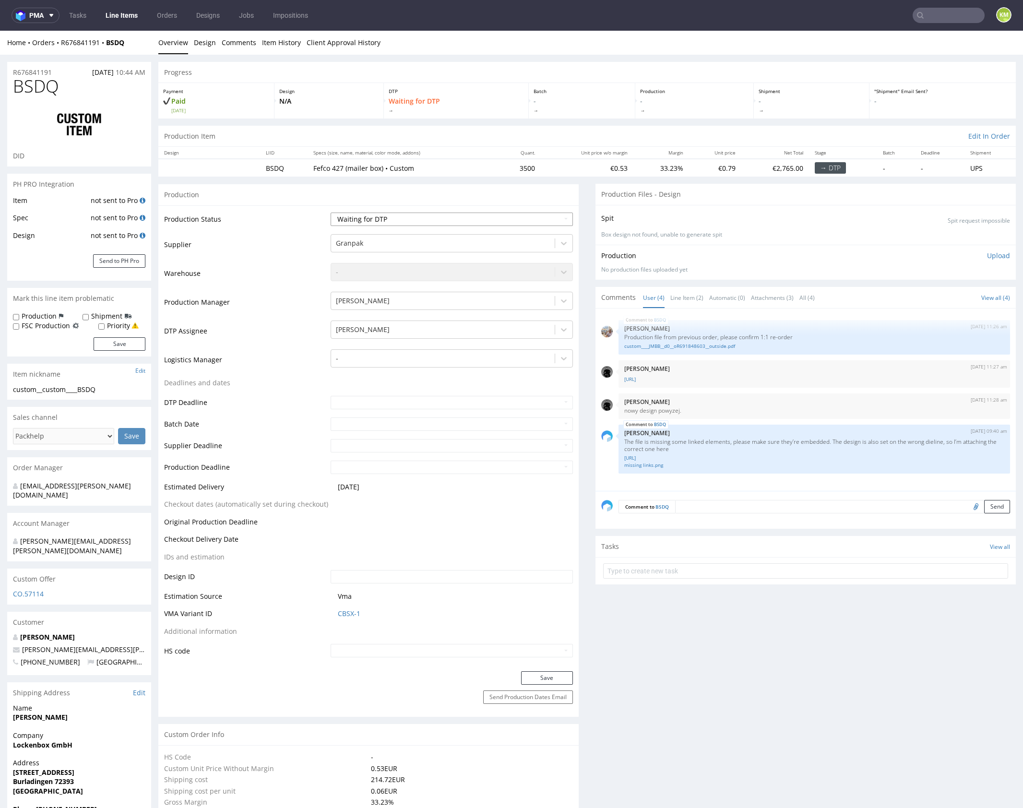
click at [475, 221] on select "Waiting for Artwork Waiting for Diecut Waiting for Mockup Waiting for DTP Waiti…" at bounding box center [452, 219] width 242 height 13
select select "dtp_issue"
click at [331, 213] on select "Waiting for Artwork Waiting for Diecut Waiting for Mockup Waiting for DTP Waiti…" at bounding box center [452, 219] width 242 height 13
click at [540, 673] on button "Save" at bounding box center [547, 677] width 52 height 13
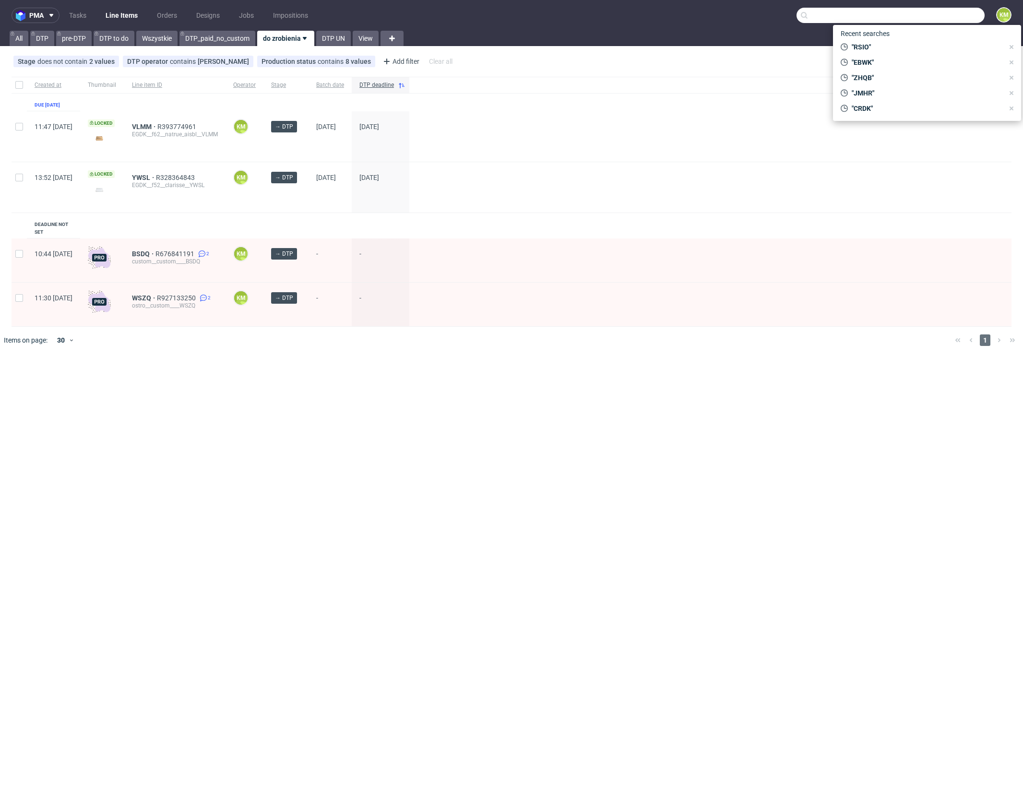
click at [940, 17] on input "text" at bounding box center [890, 15] width 188 height 15
type input "JMBB"
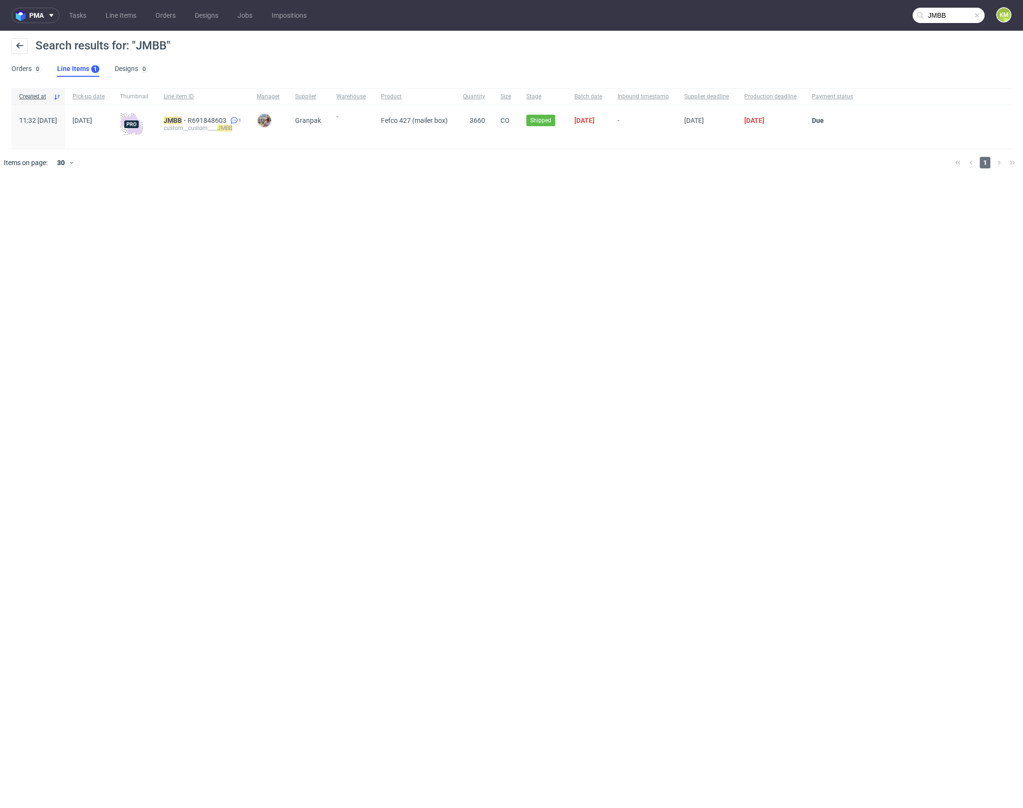
click at [204, 114] on div "JMBB R691848603 1 custom__custom____ JMBB" at bounding box center [202, 127] width 93 height 44
click at [182, 120] on mark "JMBB" at bounding box center [173, 121] width 18 height 8
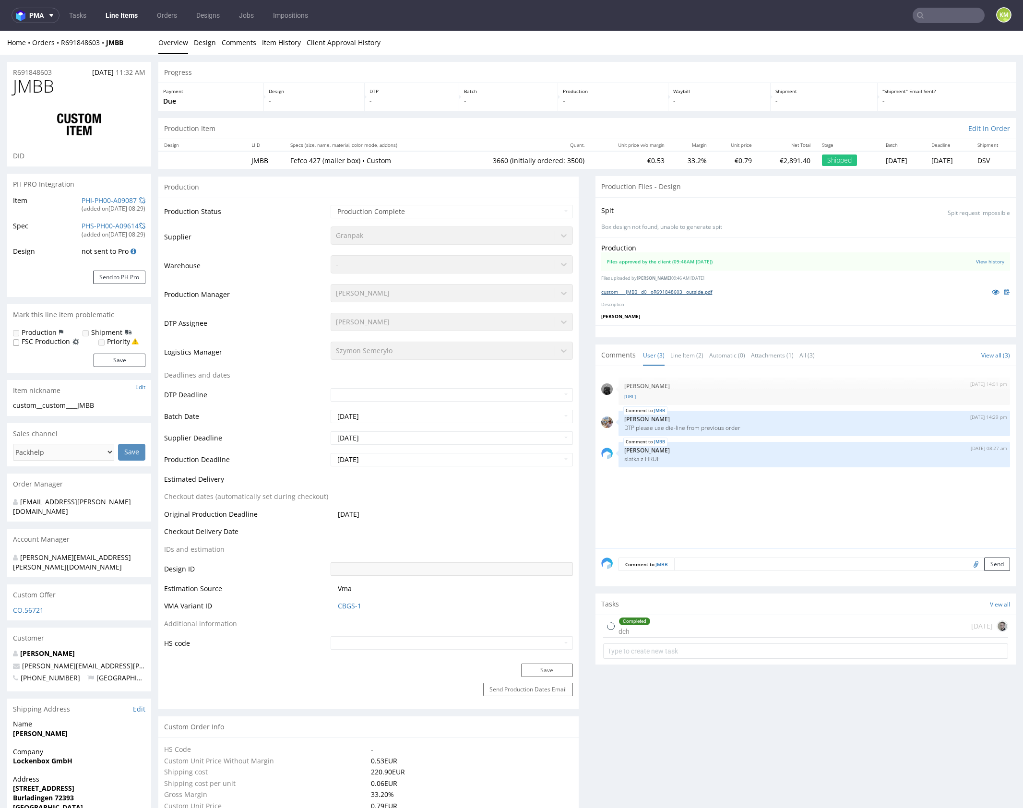
select select "in_progress"
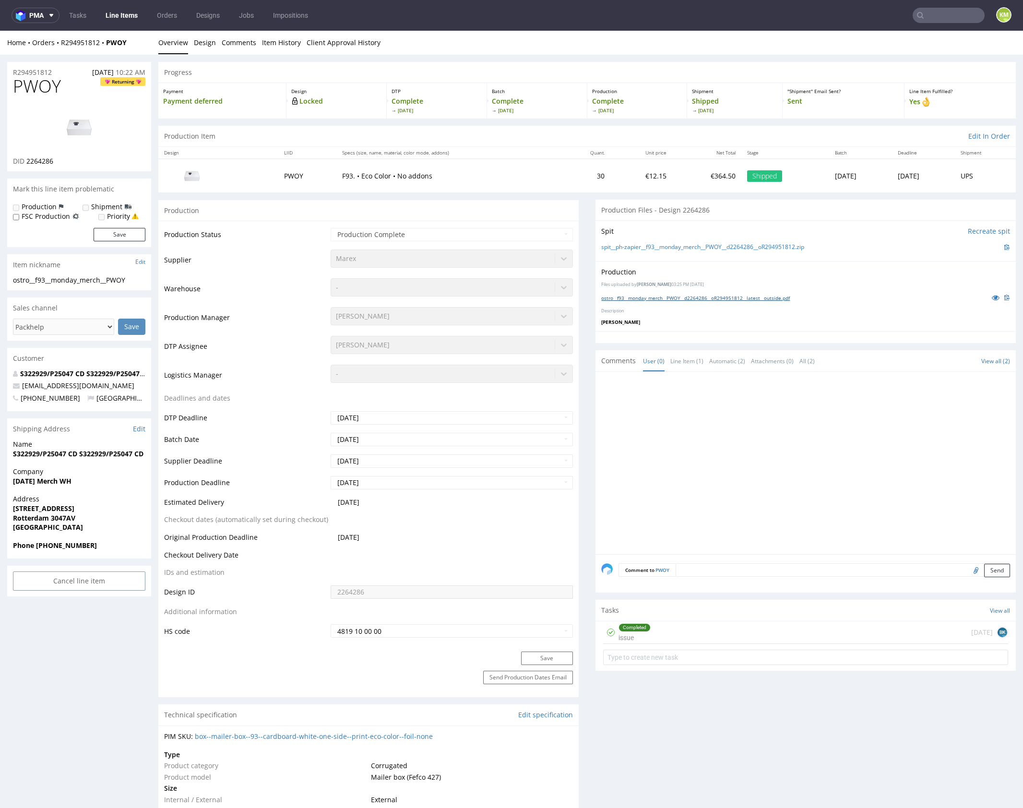
click at [726, 297] on link "ostro__f93__monday_merch__PWOY__d2264286__oR294951812__latest__outside.pdf" at bounding box center [695, 298] width 189 height 7
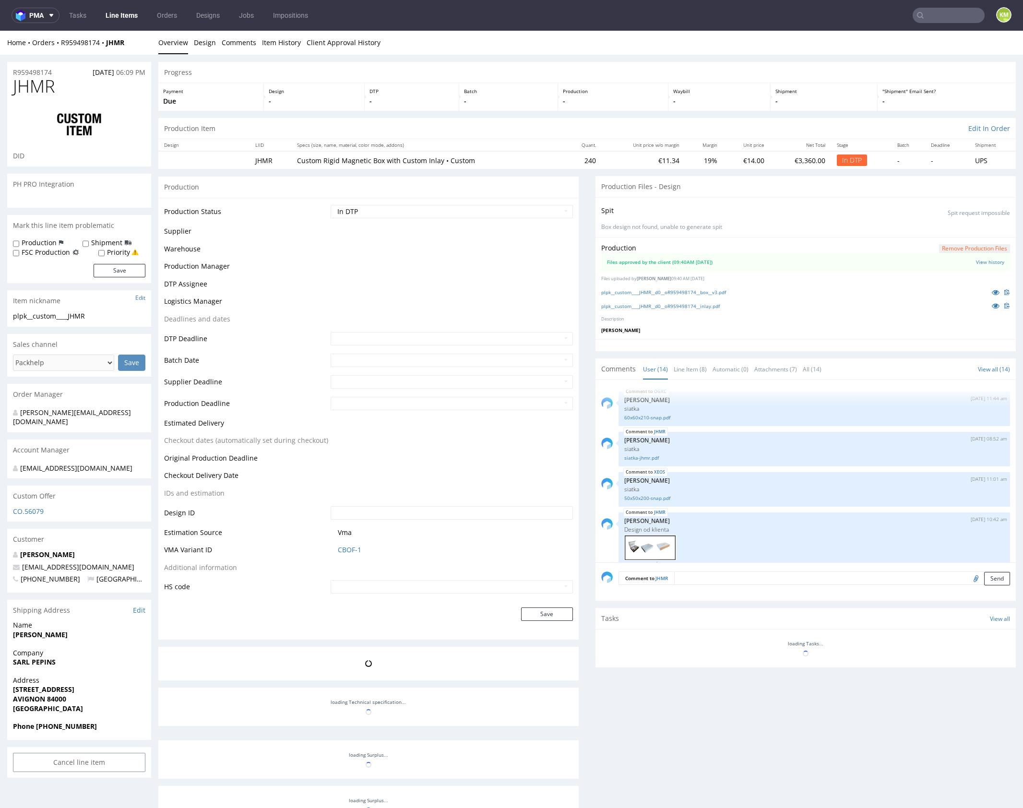
scroll to position [434, 0]
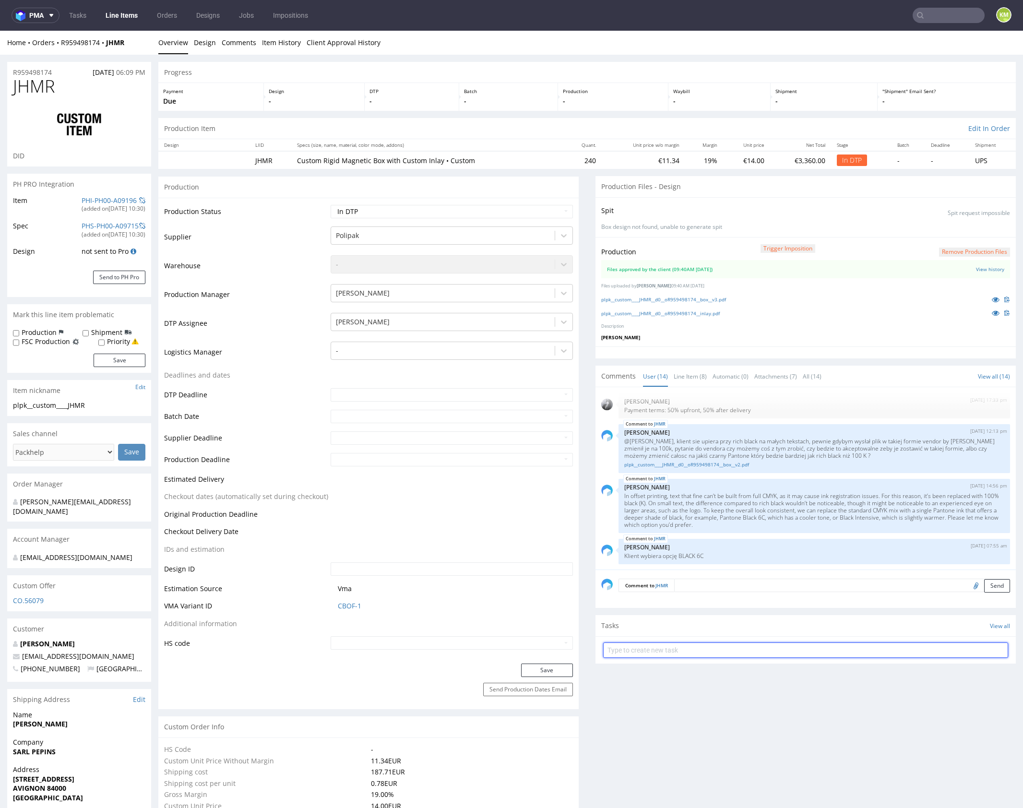
click at [695, 644] on input "text" at bounding box center [805, 649] width 405 height 15
type input "dch"
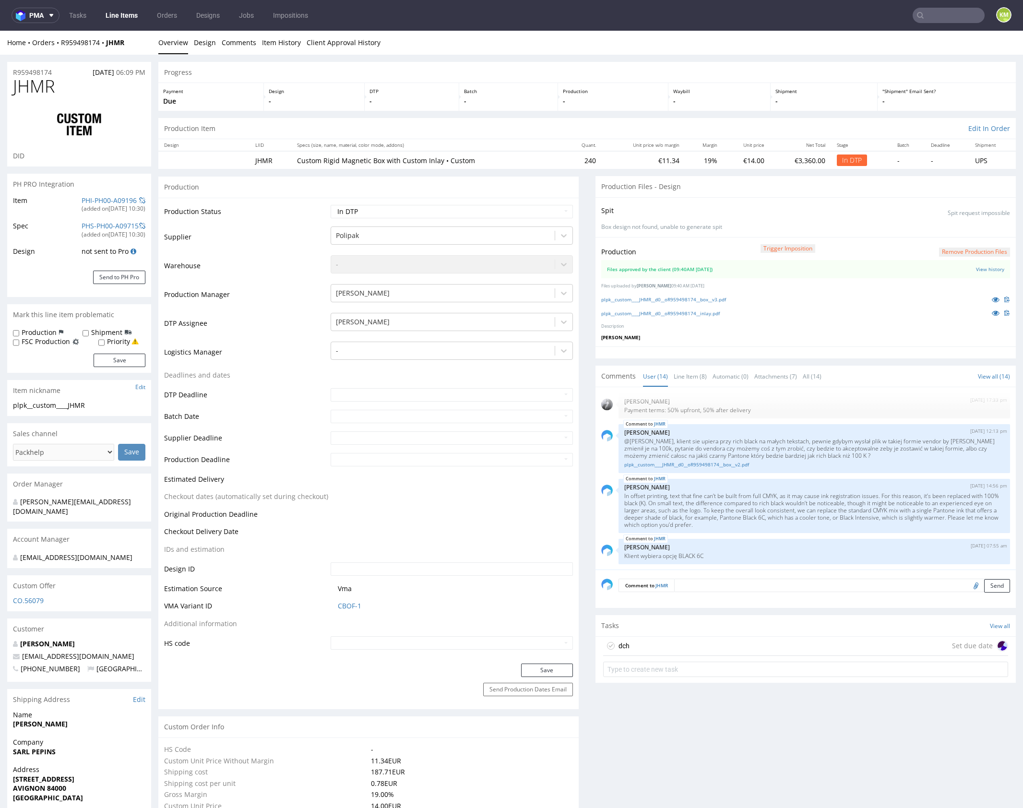
click at [690, 638] on div "dch Set due date" at bounding box center [805, 646] width 405 height 19
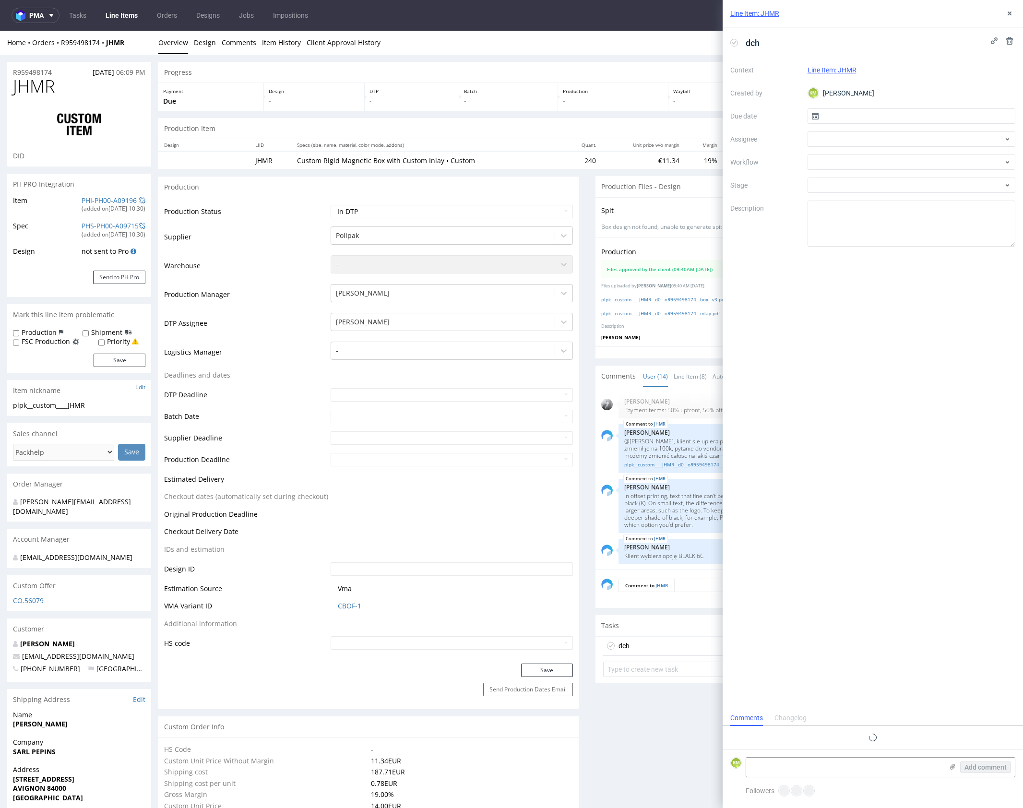
scroll to position [8, 0]
click at [849, 119] on input "text" at bounding box center [911, 115] width 208 height 15
click at [922, 197] on button "9" at bounding box center [926, 196] width 15 height 15
type input "09/10/2025"
click at [853, 138] on div at bounding box center [911, 138] width 208 height 15
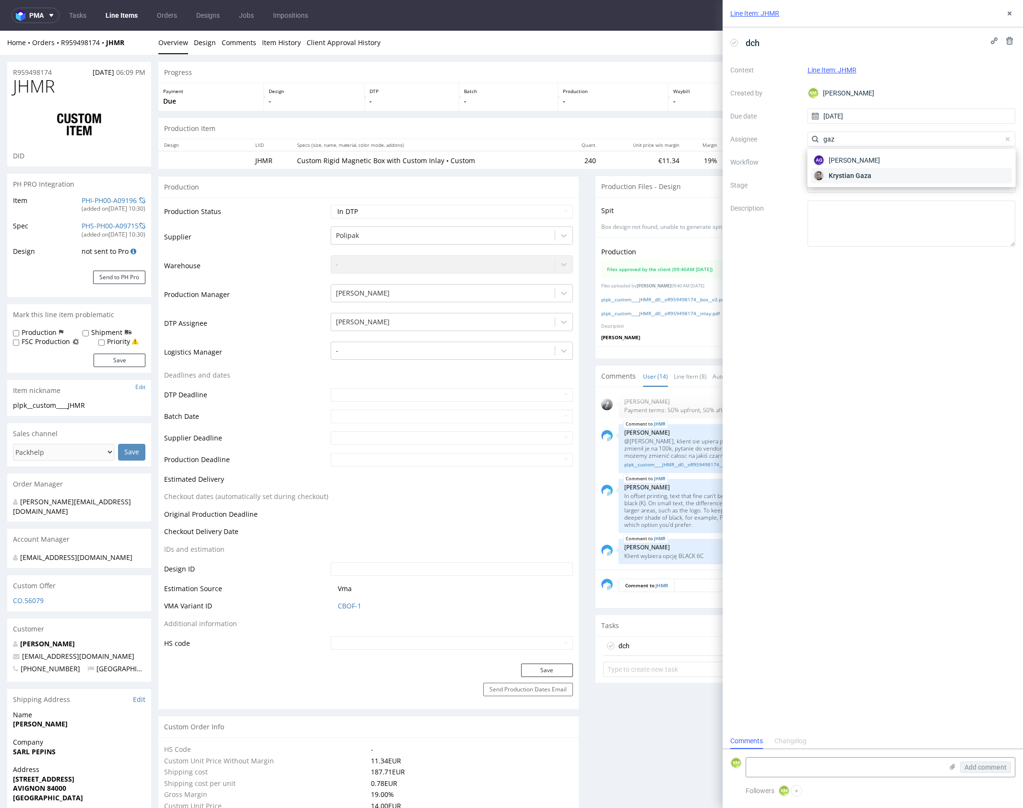
type input "gaz"
click at [852, 172] on span "Krystian Gaza" at bounding box center [850, 176] width 43 height 10
click at [848, 162] on div at bounding box center [911, 161] width 208 height 15
click at [863, 199] on div "DTP - Double Check" at bounding box center [911, 196] width 200 height 17
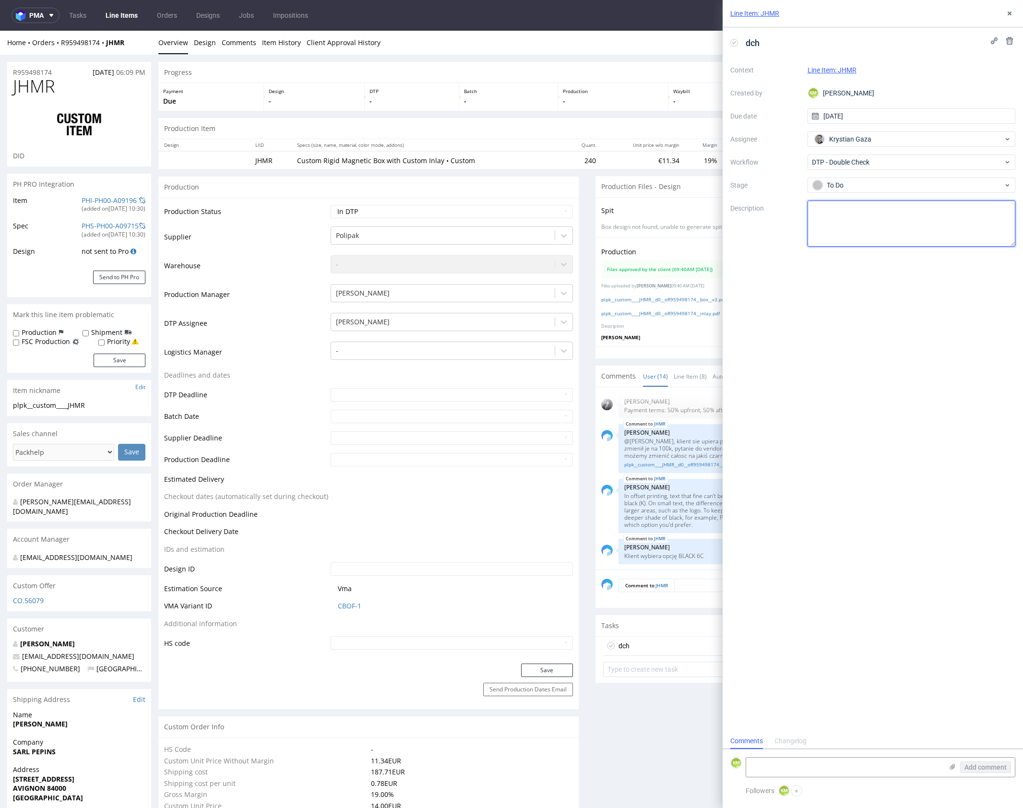
click at [866, 224] on textarea at bounding box center [911, 224] width 208 height 46
click at [1008, 12] on use at bounding box center [1010, 14] width 4 height 4
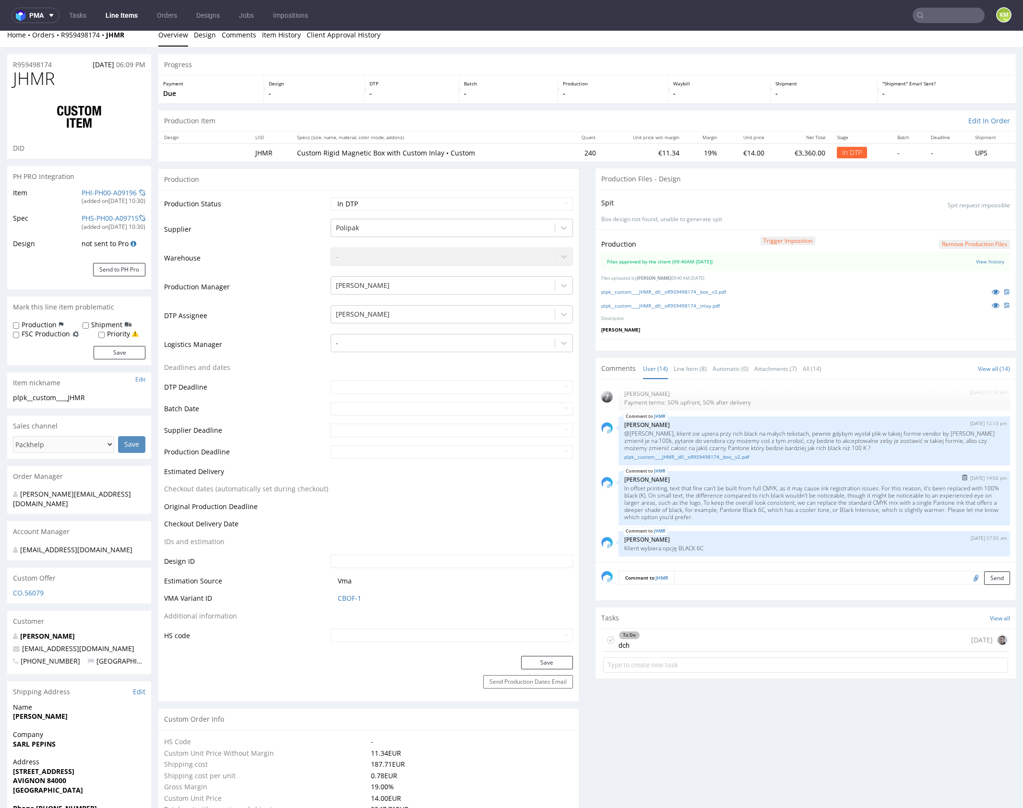
scroll to position [9, 0]
click at [794, 506] on p "In offset printing, text that fine can’t be built from full CMYK, as it may cau…" at bounding box center [814, 502] width 380 height 36
click at [462, 201] on select "Waiting for Artwork Waiting for Diecut Waiting for Mockup Waiting for DTP Waiti…" at bounding box center [452, 202] width 242 height 13
select select "dtp_waiting_for_double_check"
click at [331, 196] on select "Waiting for Artwork Waiting for Diecut Waiting for Mockup Waiting for DTP Waiti…" at bounding box center [452, 202] width 242 height 13
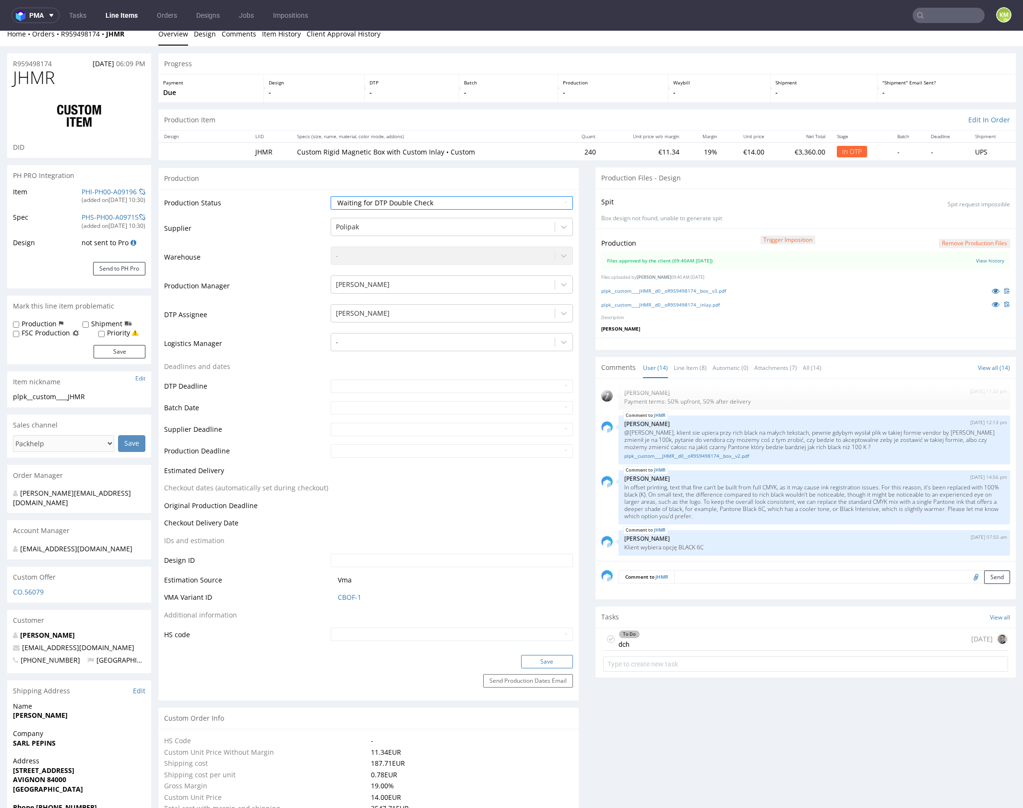
click at [525, 658] on button "Save" at bounding box center [547, 661] width 52 height 13
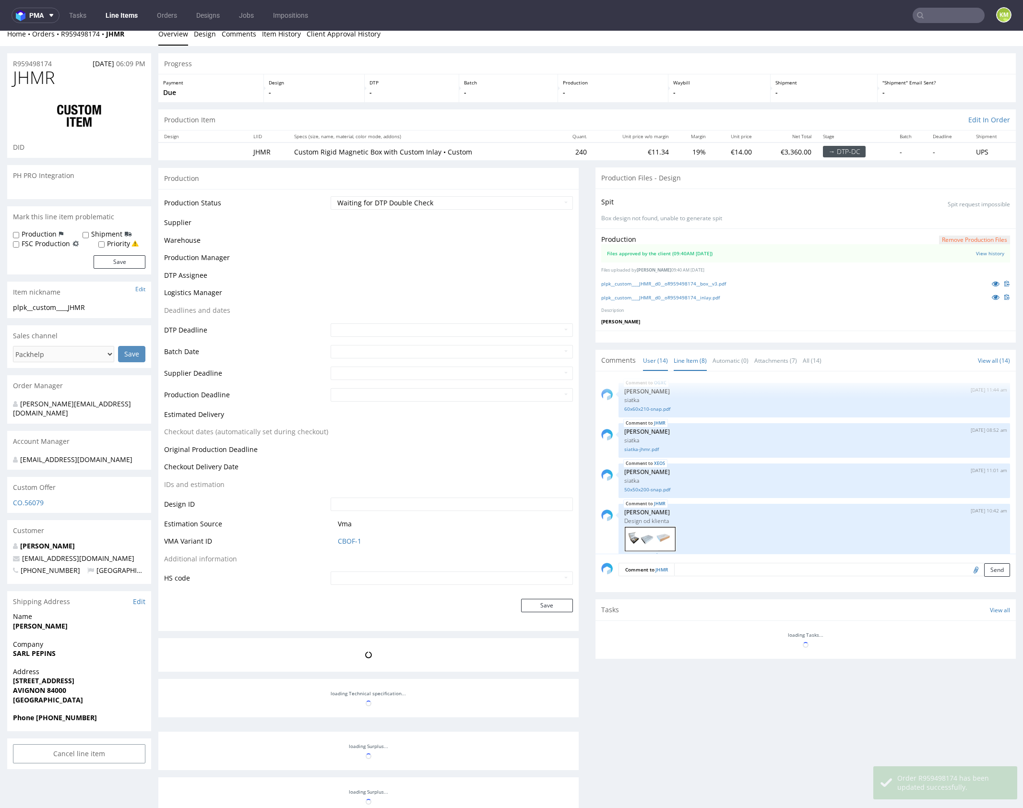
scroll to position [434, 0]
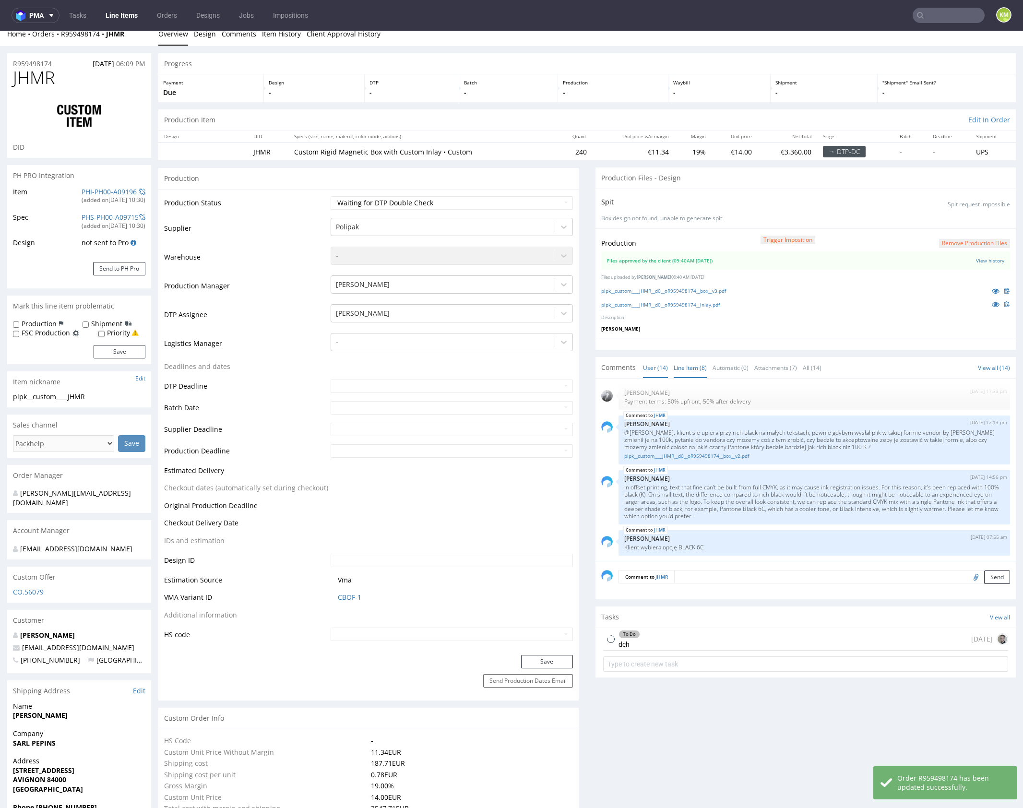
click at [682, 365] on link "Line Item (8)" at bounding box center [690, 367] width 33 height 21
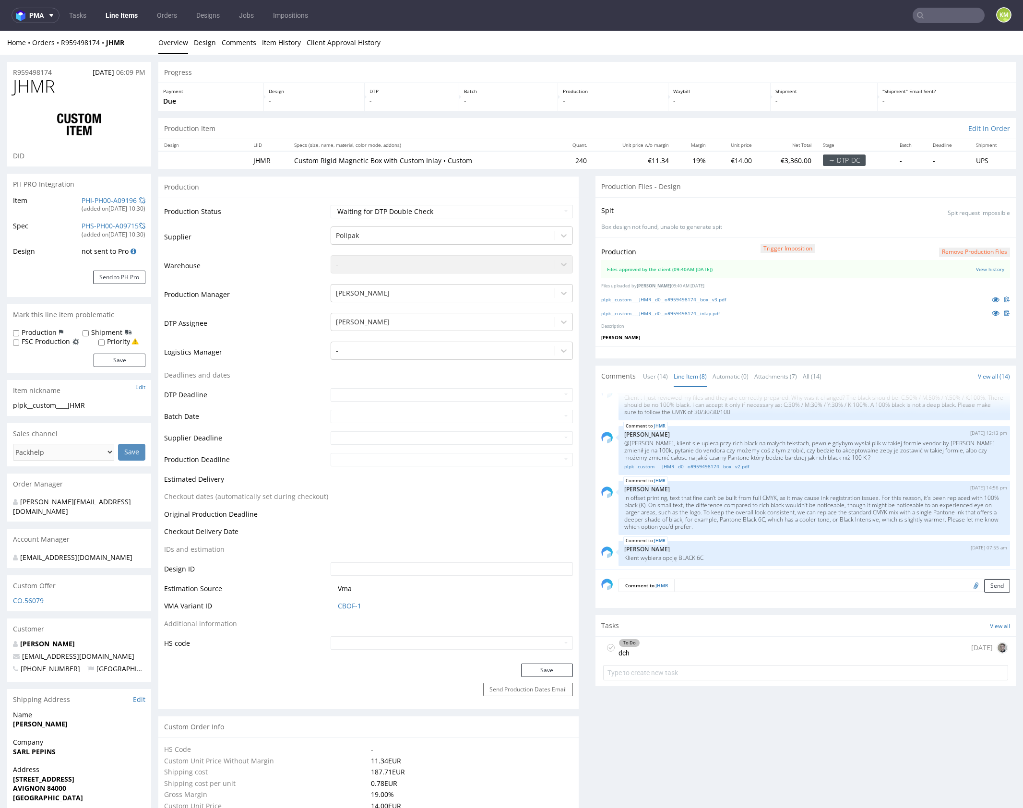
scroll to position [212, 0]
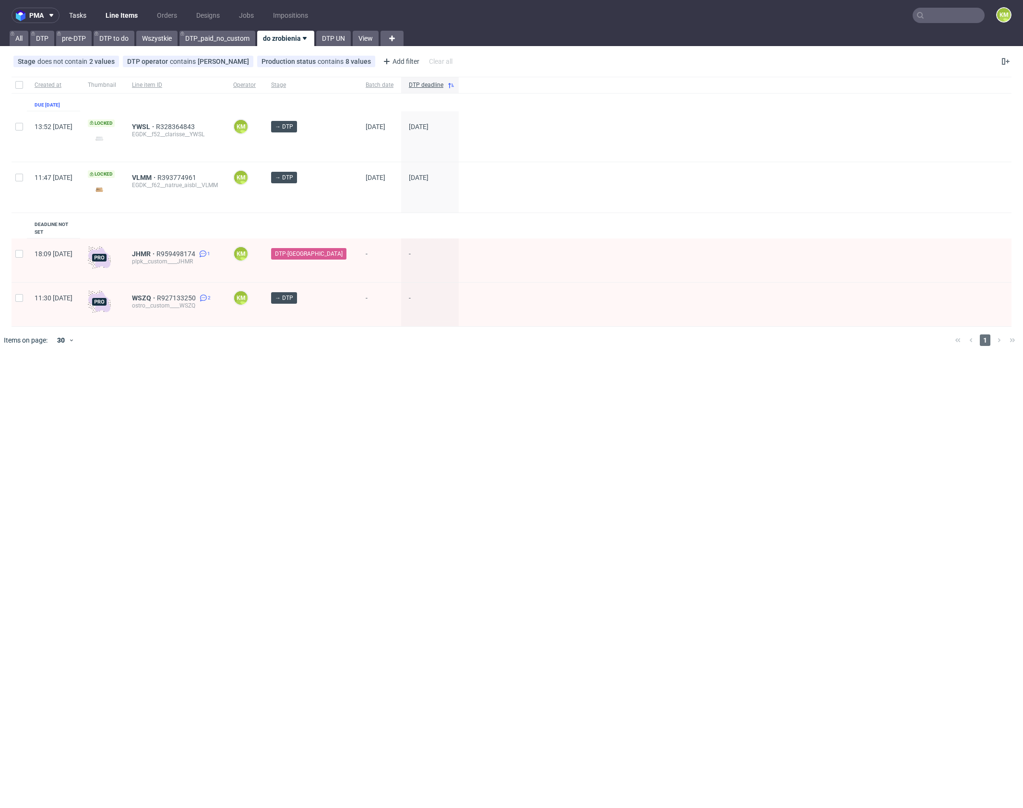
click at [70, 16] on link "Tasks" at bounding box center [77, 15] width 29 height 15
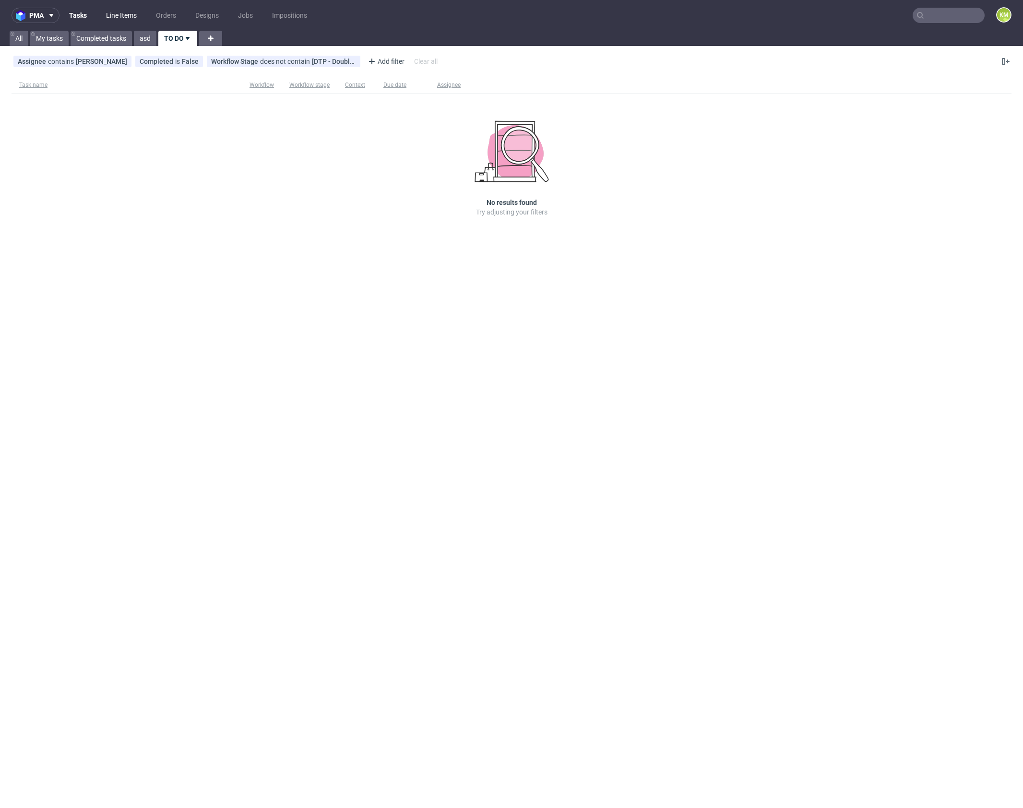
click at [115, 18] on link "Line Items" at bounding box center [121, 15] width 42 height 15
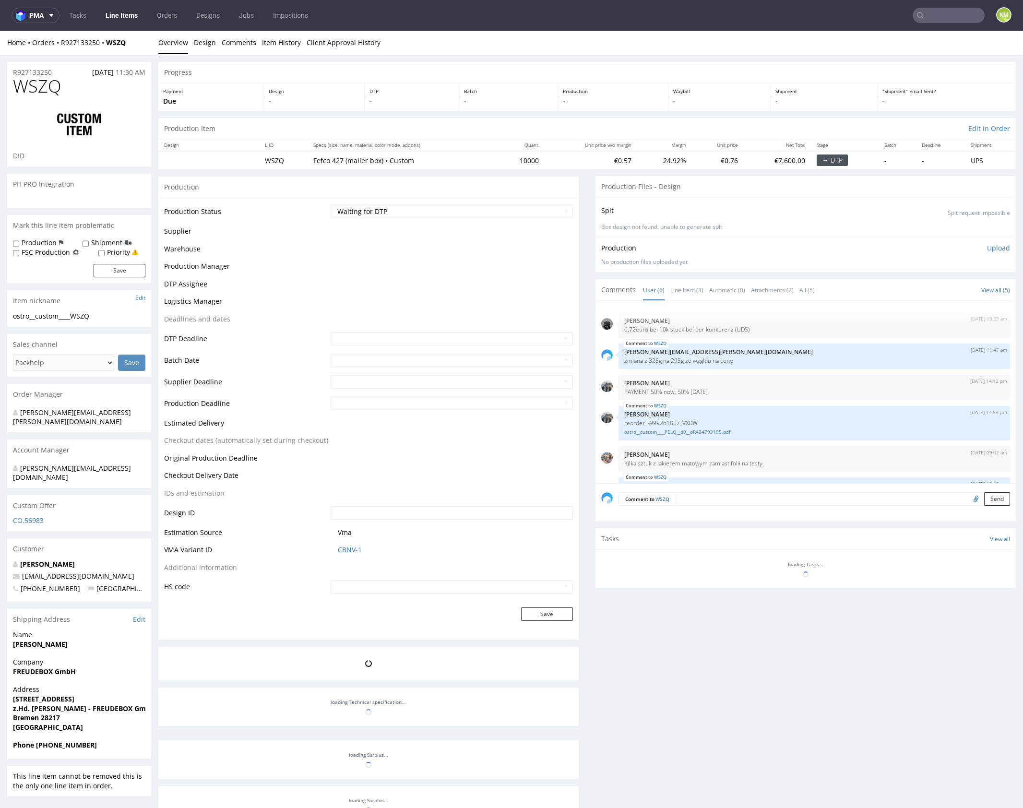
scroll to position [42, 0]
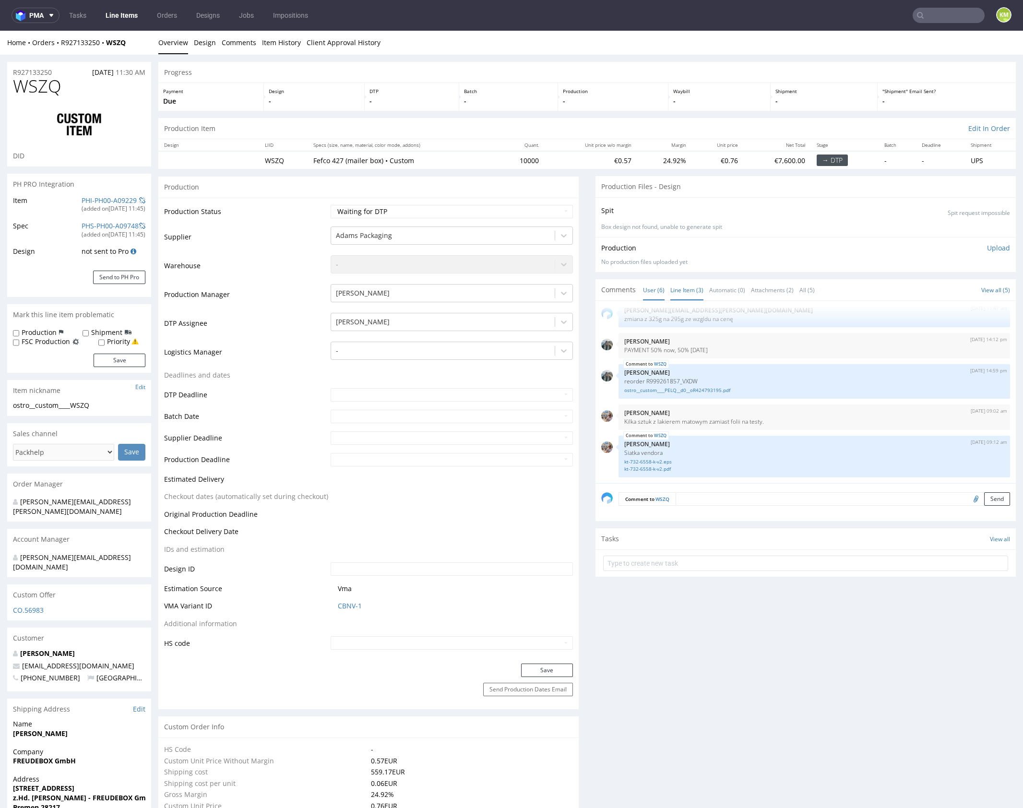
click at [693, 296] on link "Line Item (3)" at bounding box center [686, 290] width 33 height 21
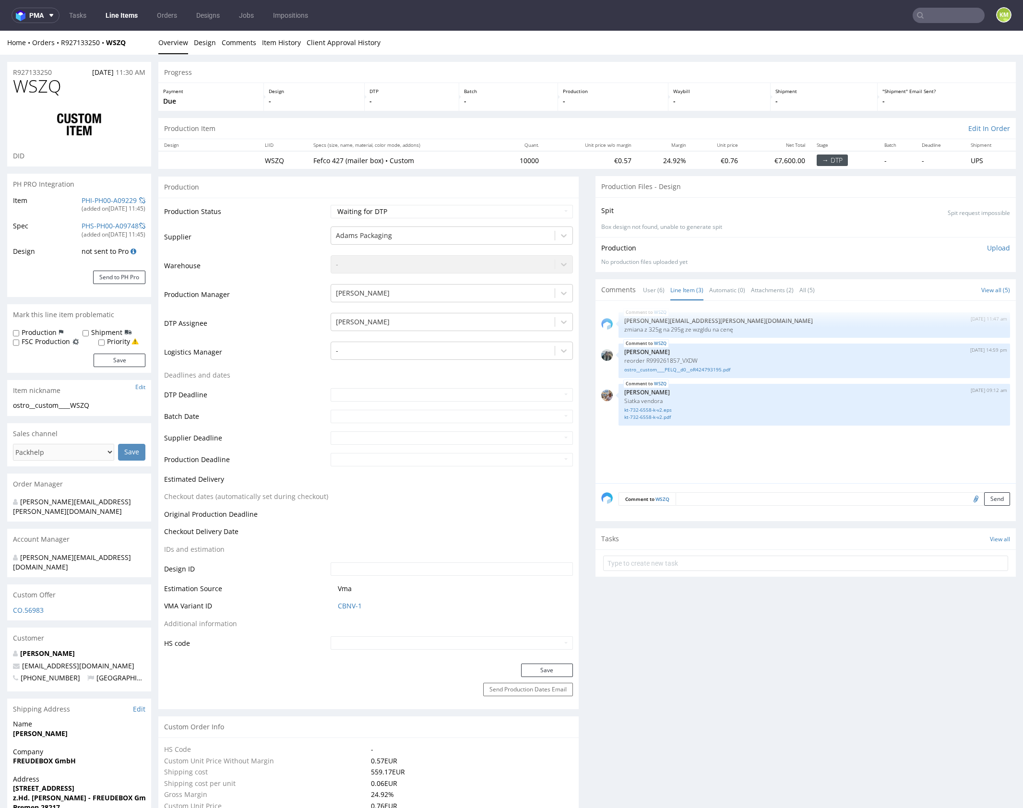
click at [731, 439] on div "WSZQ [DATE] 11:47 am [PERSON_NAME][EMAIL_ADDRESS][PERSON_NAME][DOMAIN_NAME] zmi…" at bounding box center [808, 395] width 415 height 177
click at [731, 439] on div "WSZQ 8th Oct 25 | 11:47 am tomasz.kubiak@packhelp.com zmiana z 325g na 295g ze …" at bounding box center [808, 395] width 415 height 177
click at [716, 369] on link "ostro__custom____PELQ__d0__oR424793195.pdf" at bounding box center [814, 369] width 380 height 7
click at [663, 409] on link "kt-732-6558-k-v2.eps" at bounding box center [814, 409] width 380 height 7
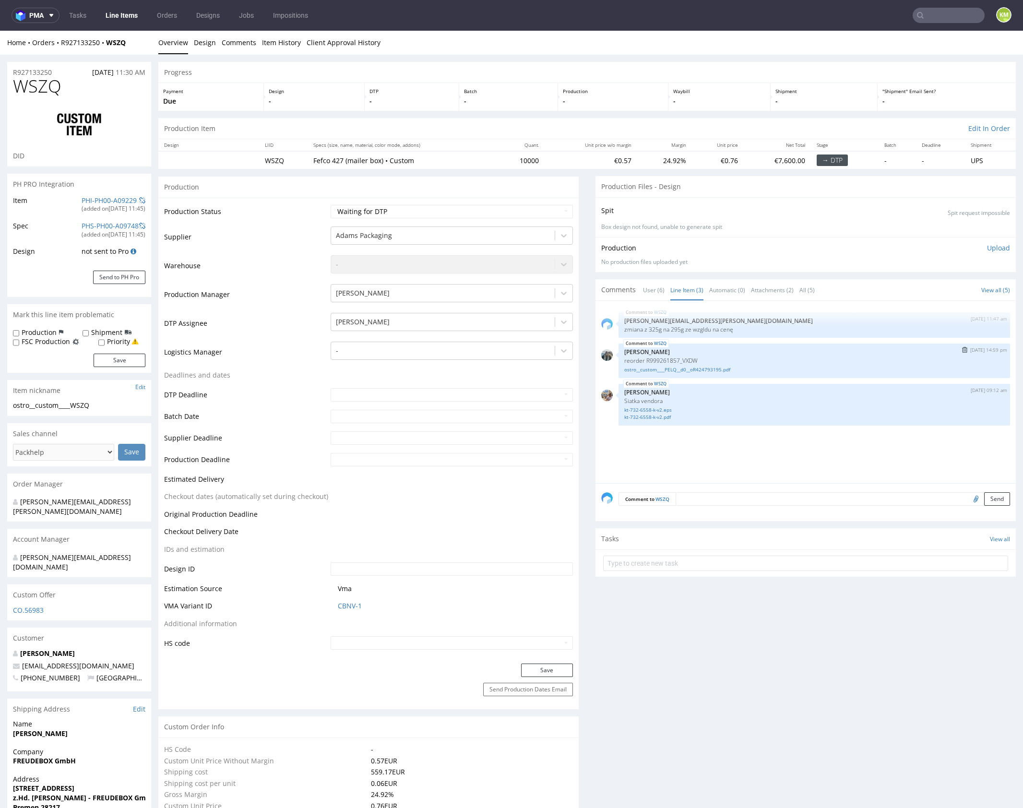
click at [689, 360] on p "reorder R999261857_VXDW" at bounding box center [814, 360] width 380 height 7
click at [688, 357] on p "reorder R999261857_VXDW" at bounding box center [814, 360] width 380 height 7
drag, startPoint x: 677, startPoint y: 358, endPoint x: 693, endPoint y: 358, distance: 15.8
click at [693, 358] on p "reorder R999261857_VXDW" at bounding box center [814, 360] width 380 height 7
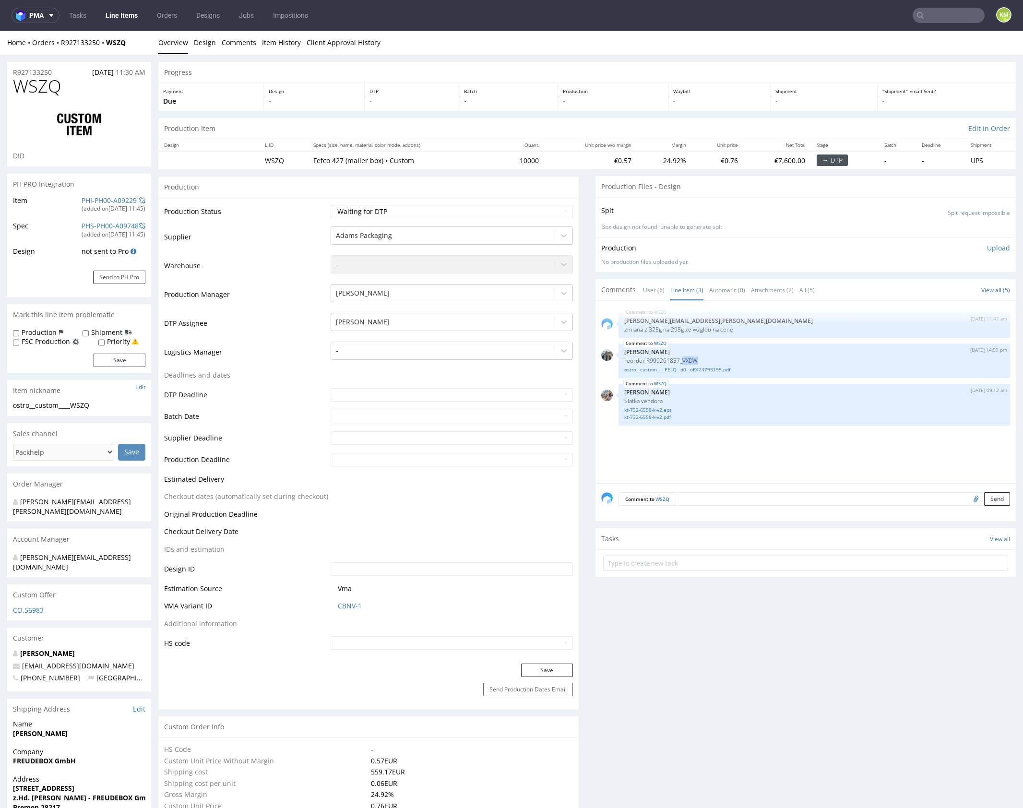
copy p "VXDW"
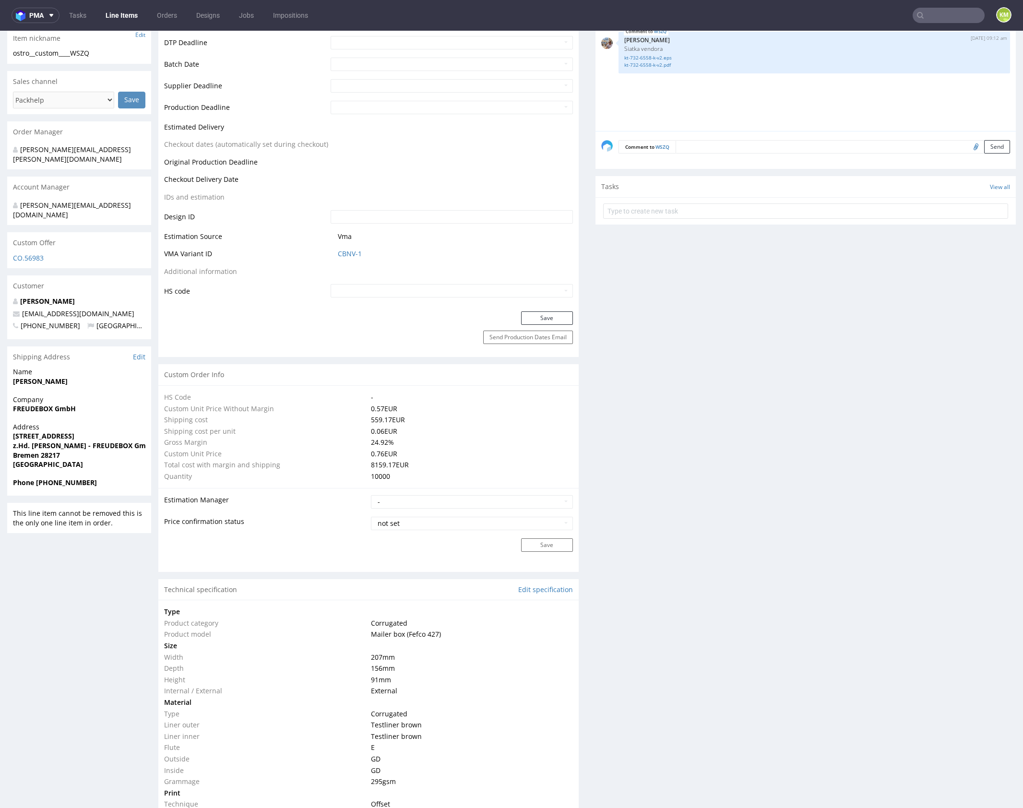
scroll to position [0, 0]
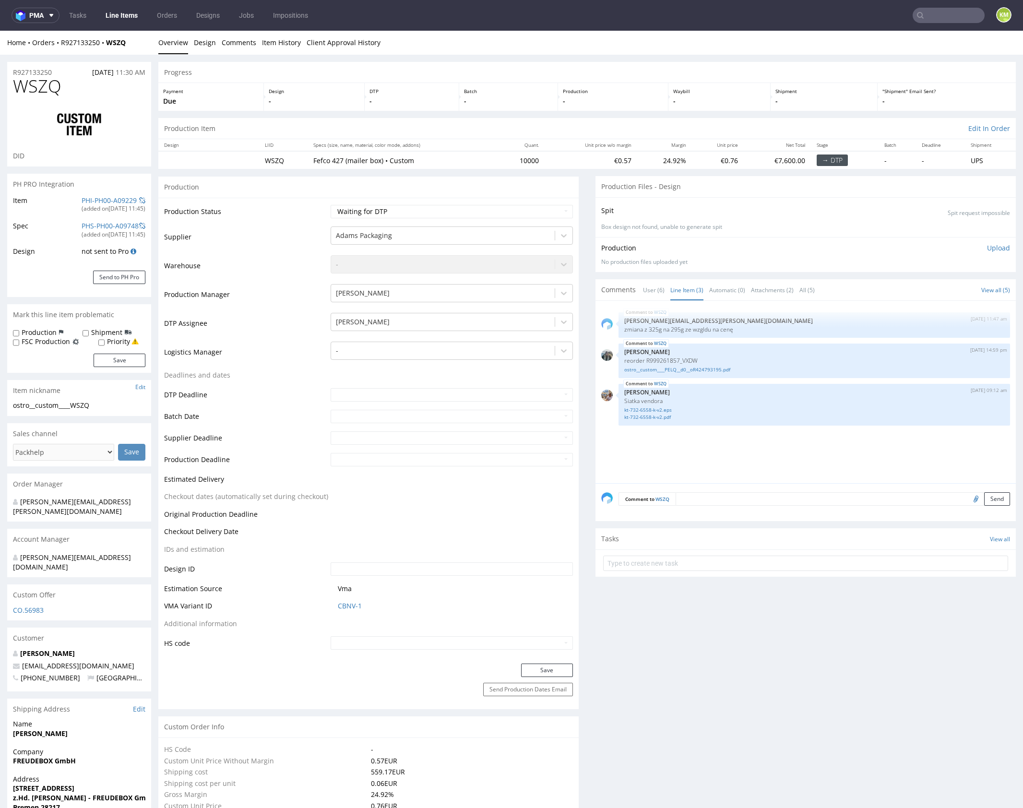
click at [677, 442] on div "WSZQ 8th Oct 25 | 11:47 am tomasz.kubiak@packhelp.com zmiana z 325g na 295g ze …" at bounding box center [808, 395] width 415 height 177
click at [697, 442] on div "WSZQ 8th Oct 25 | 11:47 am tomasz.kubiak@packhelp.com zmiana z 325g na 295g ze …" at bounding box center [808, 395] width 415 height 177
click at [720, 434] on div "WSZQ 8th Oct 25 | 11:47 am tomasz.kubiak@packhelp.com zmiana z 325g na 295g ze …" at bounding box center [808, 395] width 415 height 177
click at [745, 440] on div "WSZQ 8th Oct 25 | 11:47 am tomasz.kubiak@packhelp.com zmiana z 325g na 295g ze …" at bounding box center [808, 395] width 415 height 177
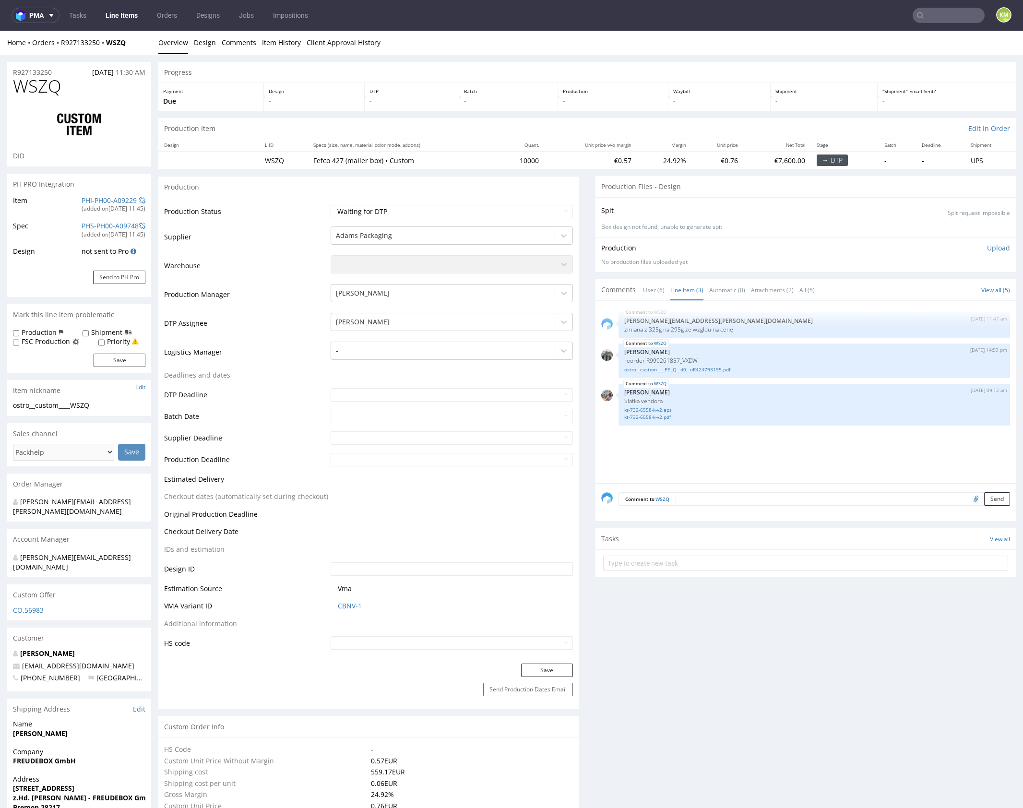
click at [745, 440] on div "WSZQ 8th Oct 25 | 11:47 am tomasz.kubiak@packhelp.com zmiana z 325g na 295g ze …" at bounding box center [808, 395] width 415 height 177
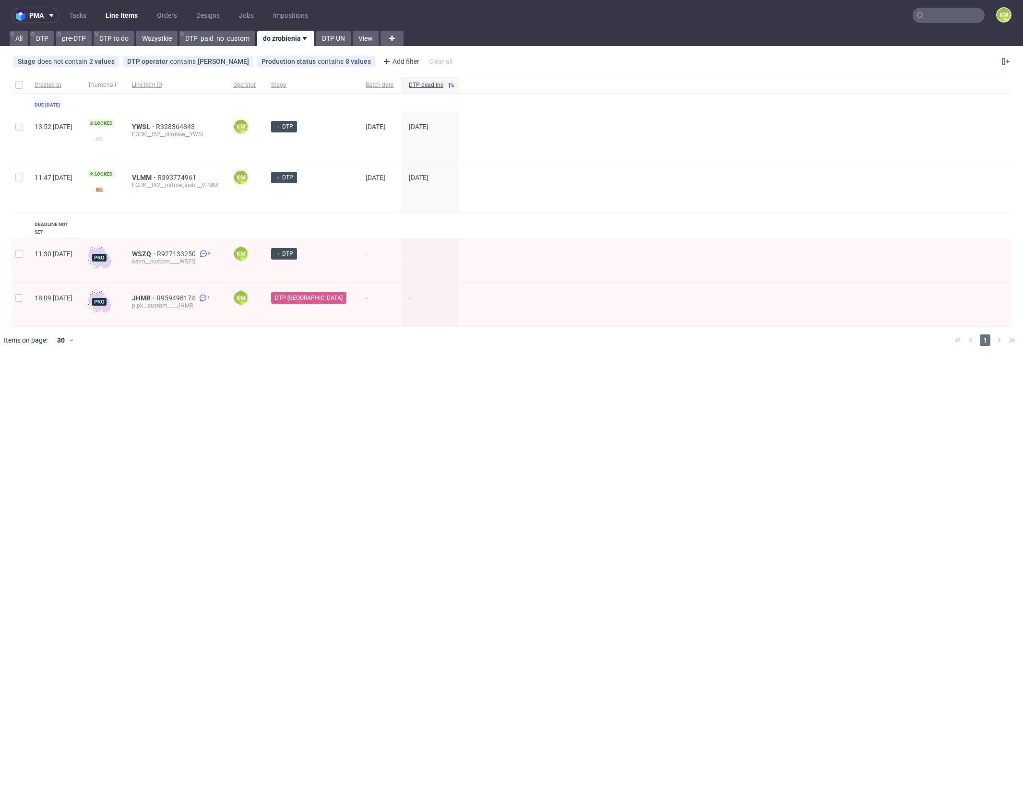
click at [960, 12] on input "text" at bounding box center [949, 15] width 72 height 15
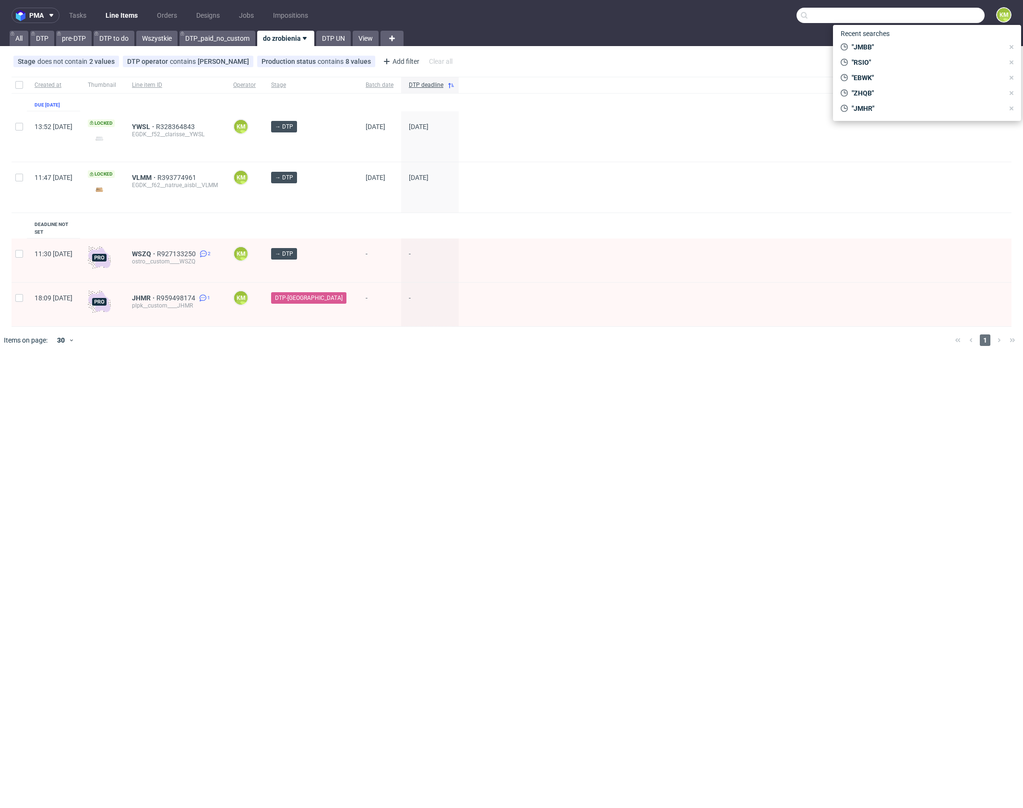
paste input "VXDW"
type input "VXDW"
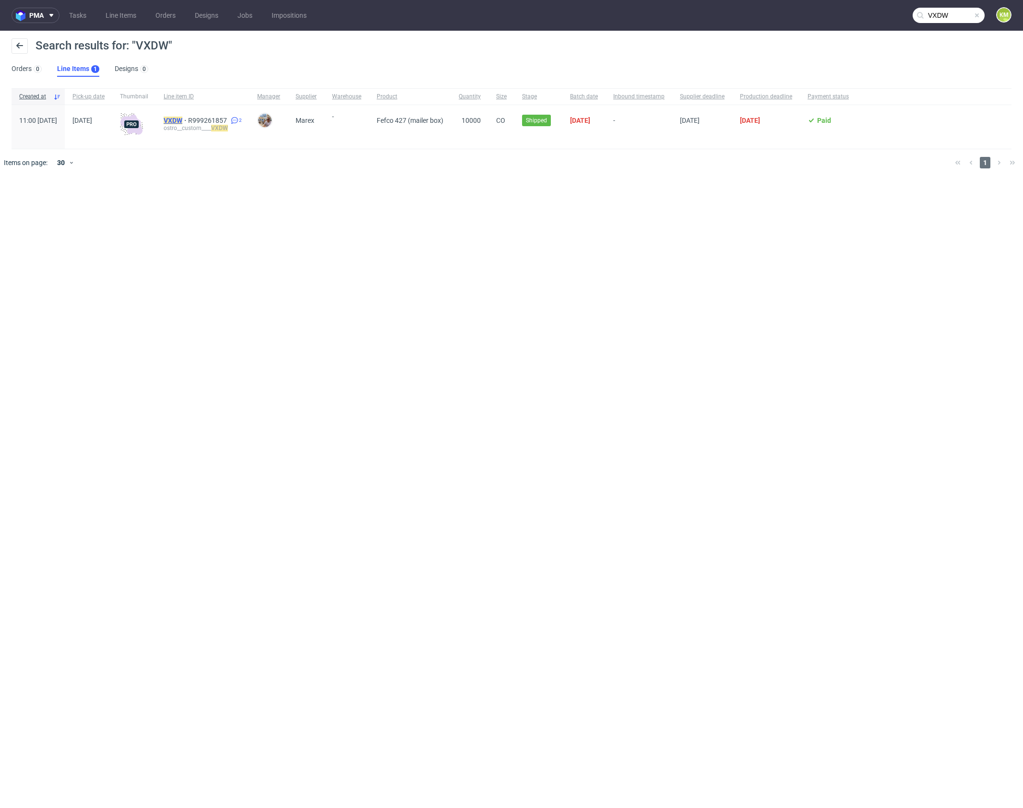
click at [182, 121] on mark "VXDW" at bounding box center [173, 121] width 19 height 8
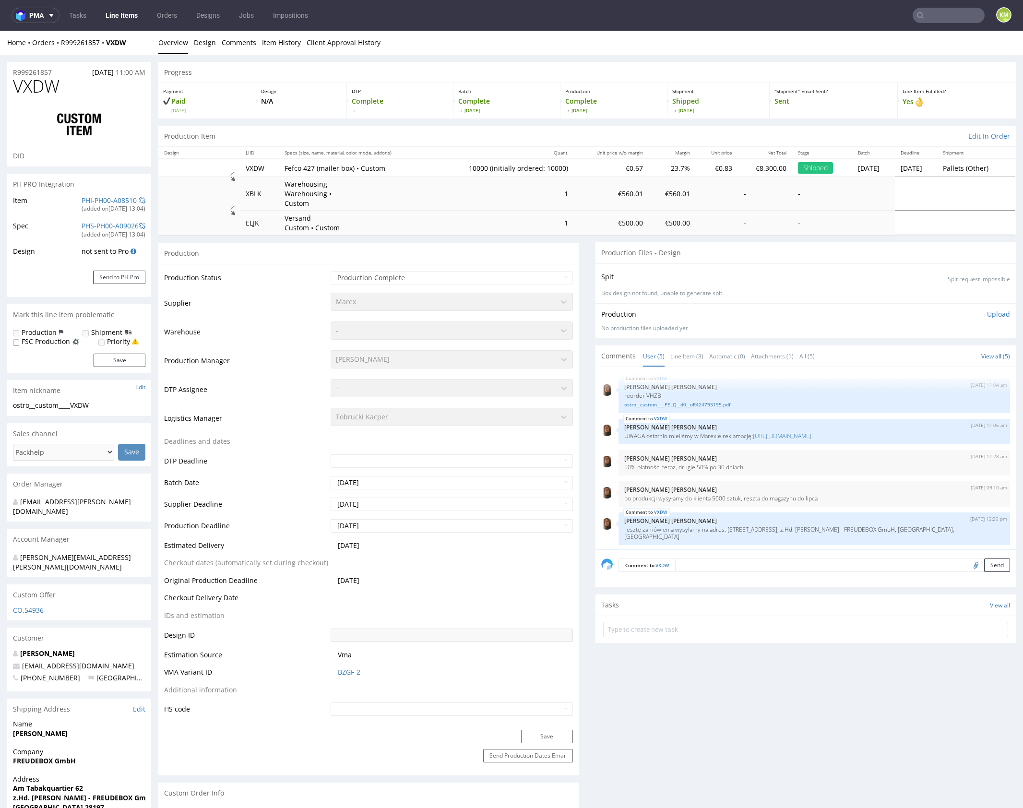
select select "in_progress"
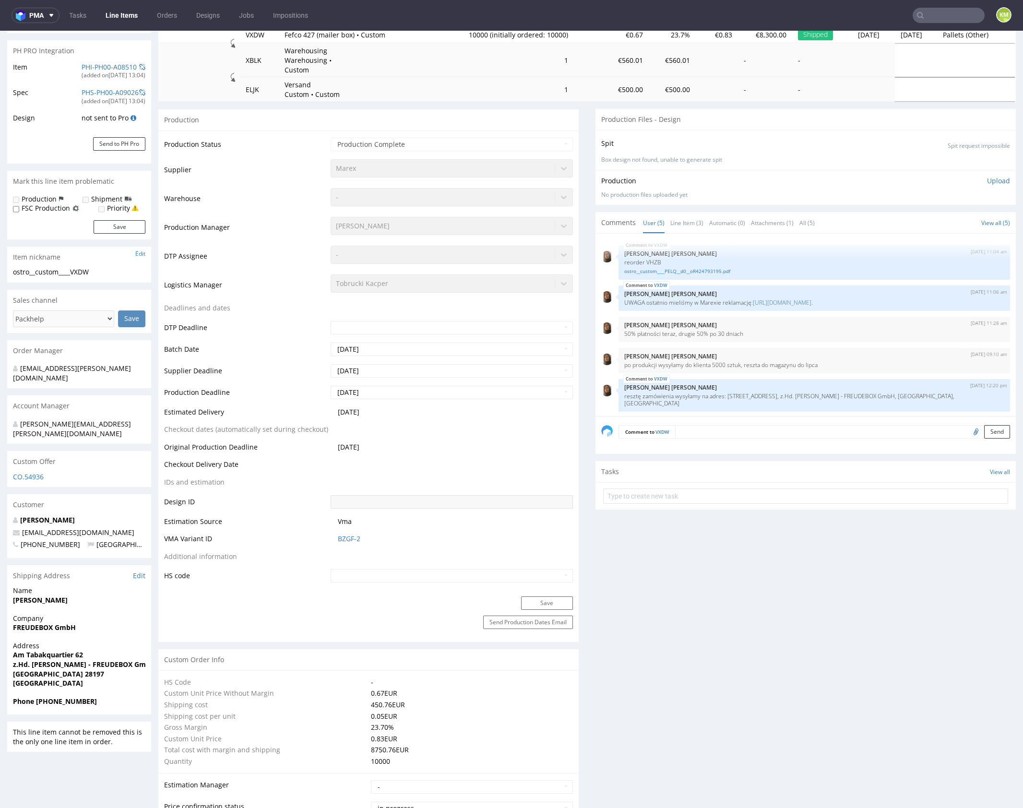
scroll to position [600, 0]
